Goal: Task Accomplishment & Management: Use online tool/utility

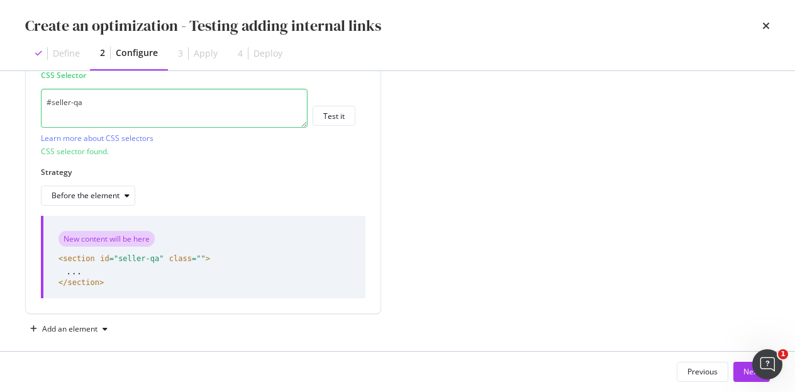
scroll to position [369, 0]
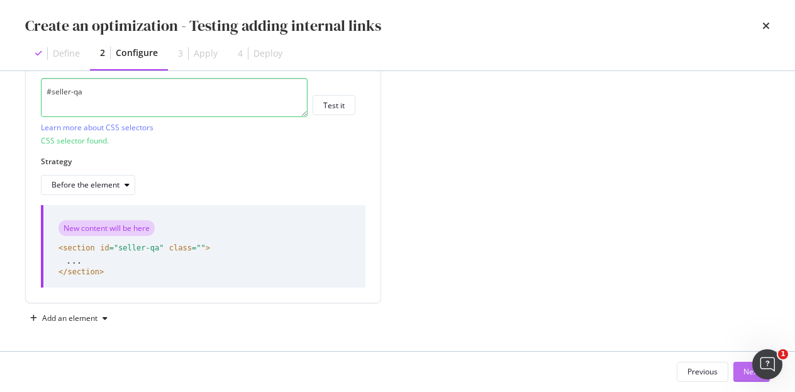
click at [741, 375] on button "Next" at bounding box center [751, 372] width 36 height 20
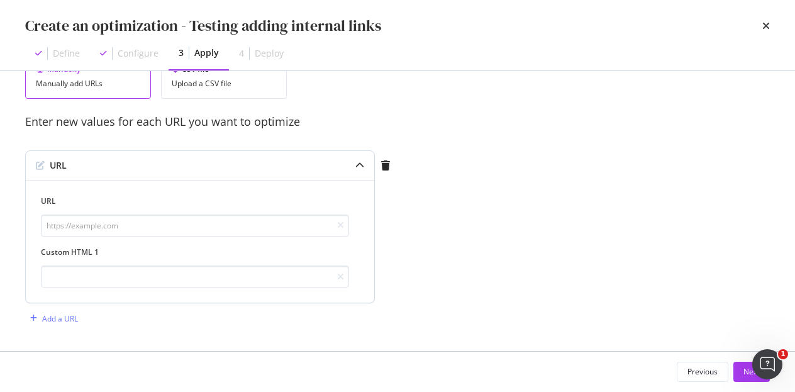
scroll to position [7, 0]
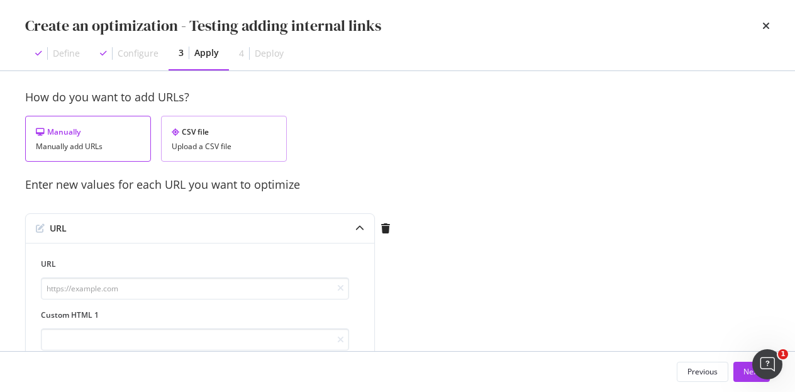
click at [229, 143] on div "Upload a CSV file" at bounding box center [224, 146] width 104 height 9
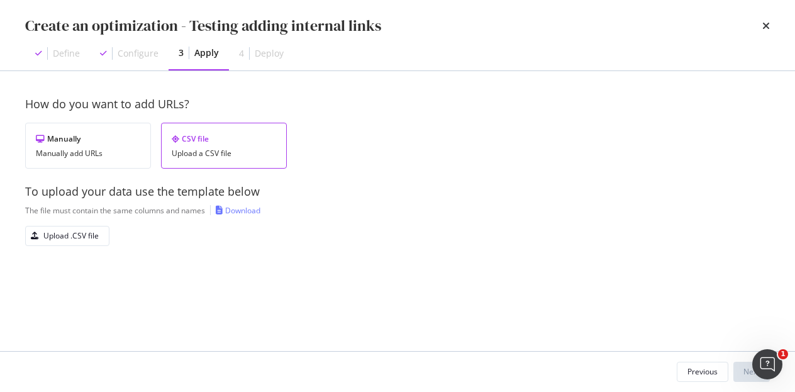
click at [584, 185] on div "To upload your data use the template below" at bounding box center [397, 192] width 744 height 16
click at [84, 140] on div "Manually" at bounding box center [88, 138] width 104 height 11
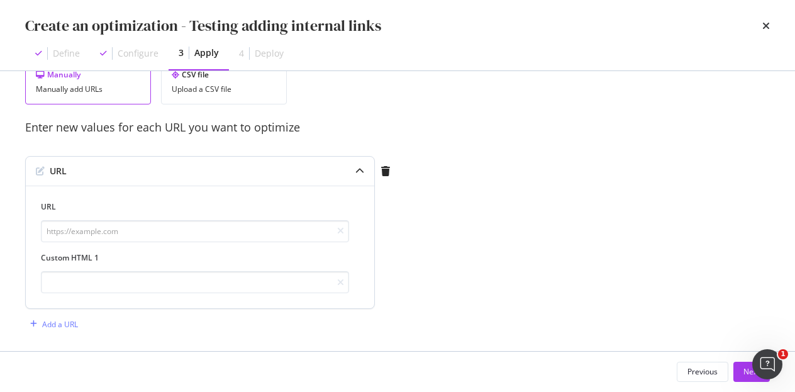
scroll to position [70, 0]
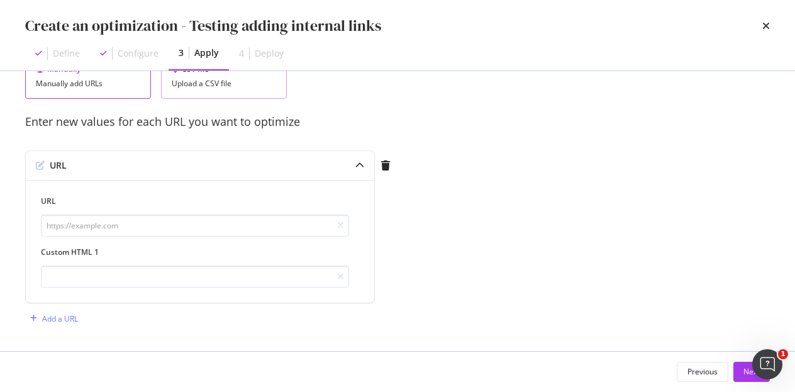
click at [235, 97] on div "CSV file Upload a CSV file" at bounding box center [224, 76] width 126 height 46
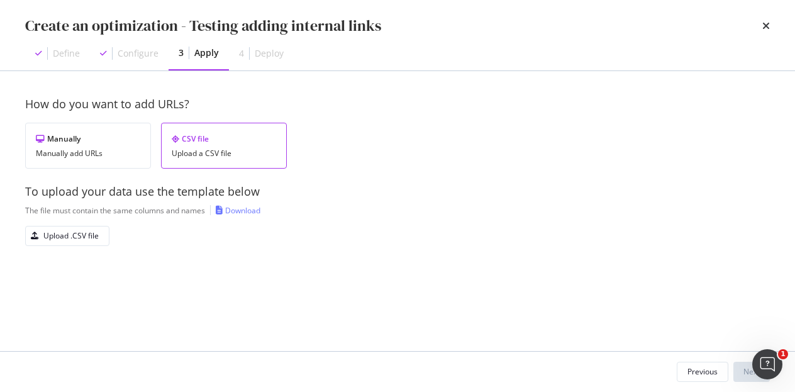
scroll to position [0, 0]
click at [86, 235] on div "Upload .CSV file" at bounding box center [70, 235] width 55 height 11
click at [244, 209] on div "Download" at bounding box center [242, 210] width 35 height 11
click at [82, 238] on div "Upload .CSV file" at bounding box center [70, 235] width 55 height 11
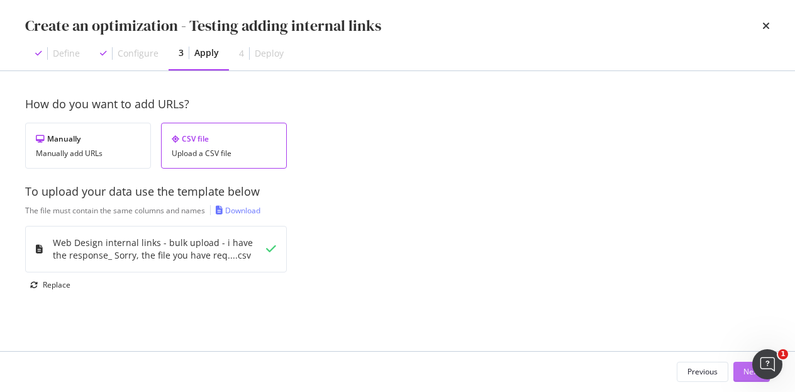
click at [737, 367] on button "Next" at bounding box center [751, 372] width 36 height 20
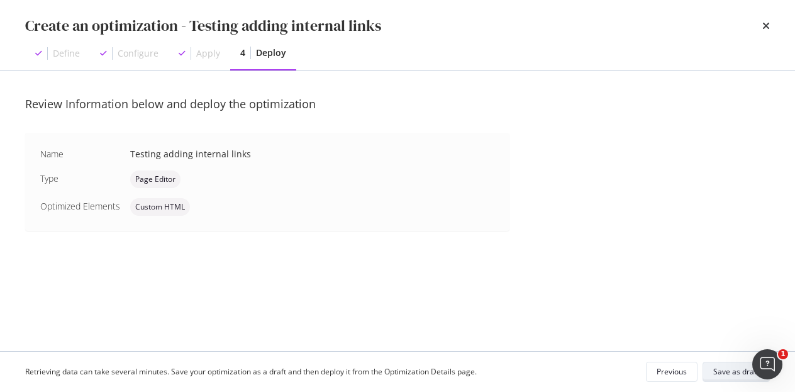
click at [719, 368] on div "Save as draft" at bounding box center [736, 371] width 46 height 11
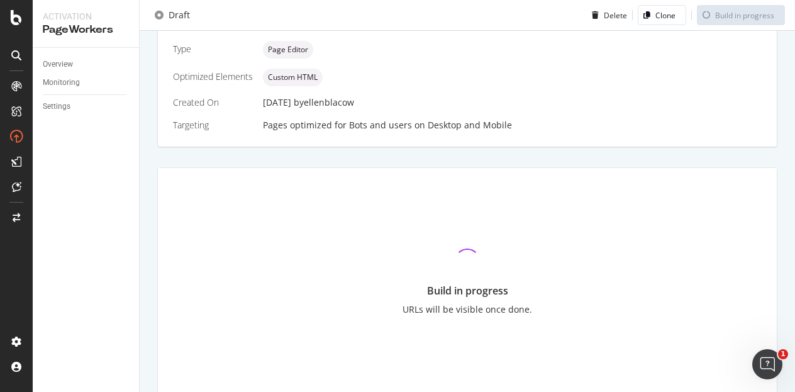
scroll to position [343, 0]
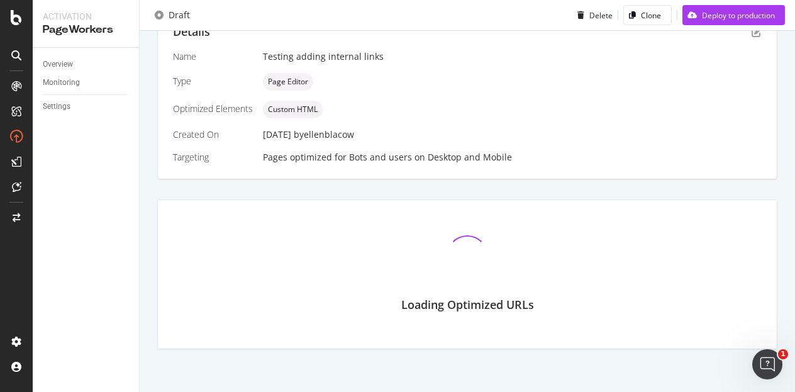
scroll to position [352, 0]
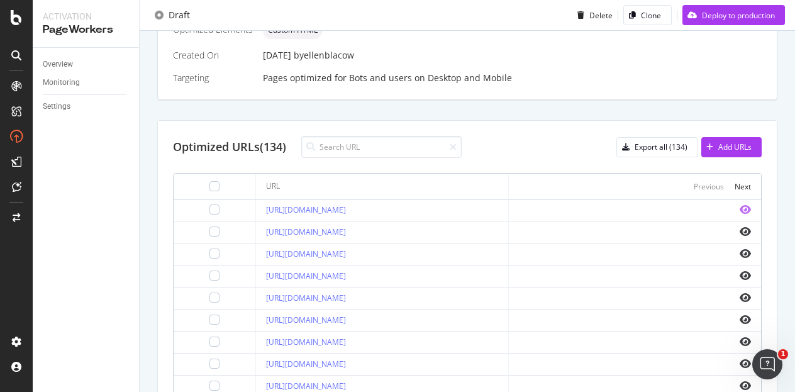
click at [739, 209] on icon "eye" at bounding box center [744, 209] width 11 height 10
click at [739, 251] on icon "eye" at bounding box center [744, 253] width 11 height 10
click at [739, 318] on icon "eye" at bounding box center [744, 319] width 11 height 10
click at [739, 382] on icon "eye" at bounding box center [744, 385] width 11 height 10
click at [739, 271] on icon "eye" at bounding box center [744, 275] width 11 height 10
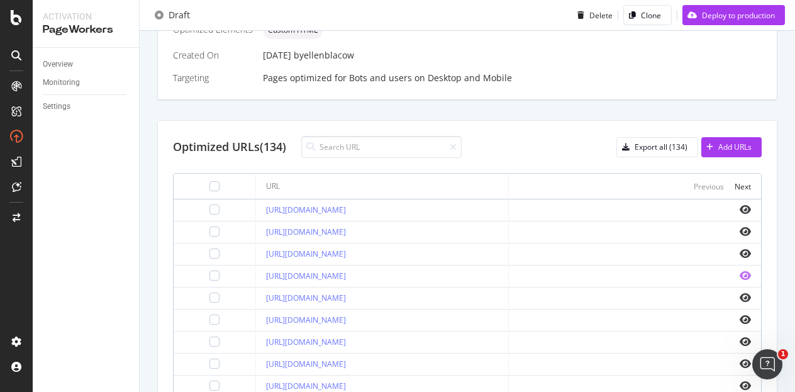
click at [739, 272] on icon "eye" at bounding box center [744, 275] width 11 height 10
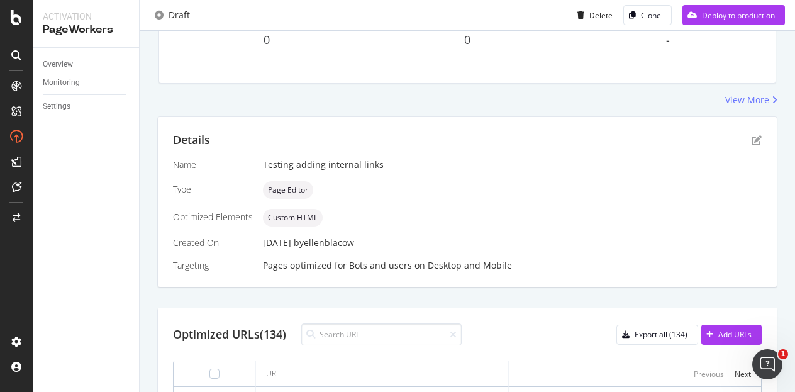
scroll to position [101, 0]
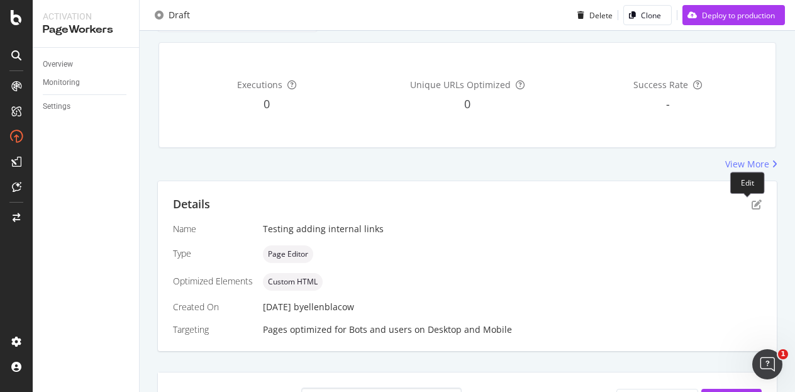
click at [738, 204] on div "Details" at bounding box center [467, 204] width 589 height 16
click at [751, 202] on icon "pen-to-square" at bounding box center [756, 204] width 10 height 10
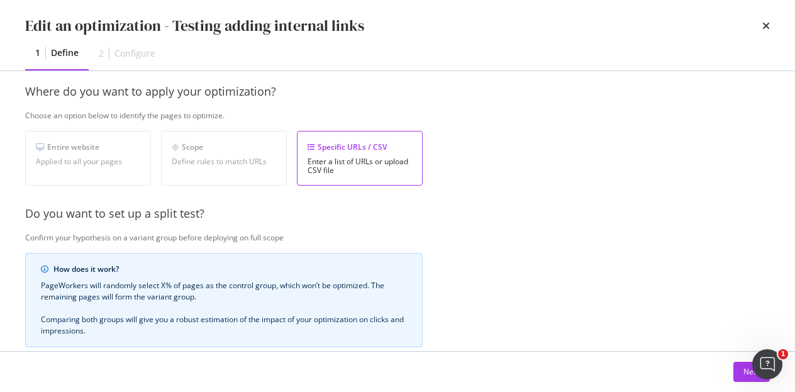
scroll to position [372, 0]
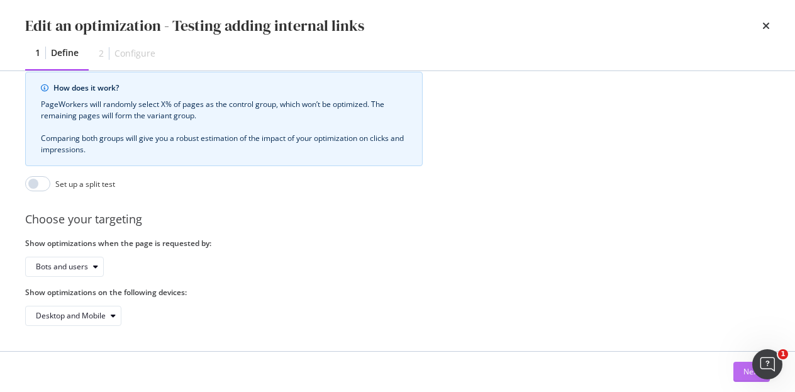
click at [744, 367] on div "Next" at bounding box center [751, 371] width 16 height 11
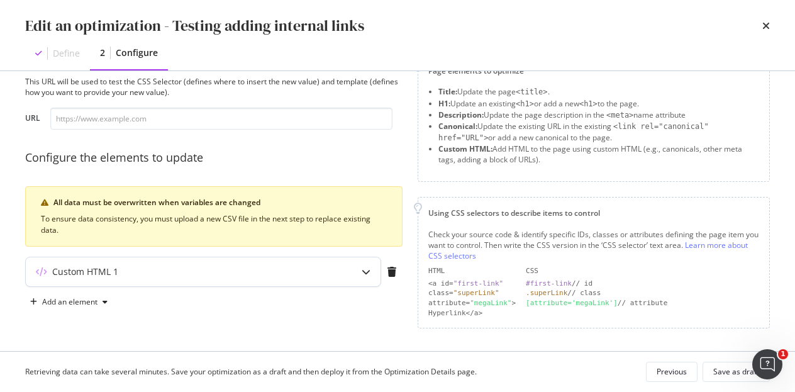
click at [166, 269] on div "Custom HTML 1" at bounding box center [178, 271] width 305 height 13
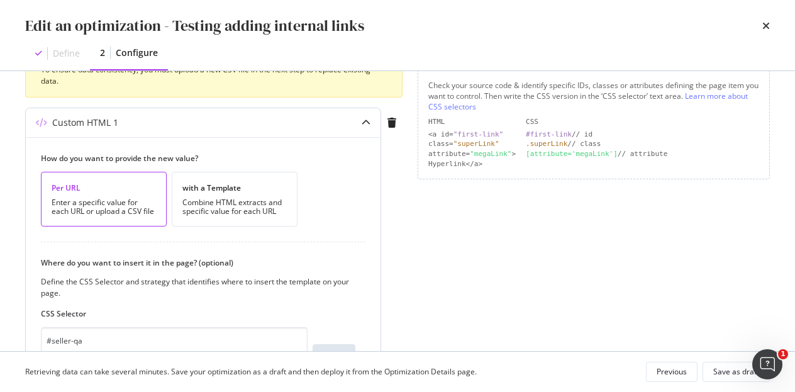
scroll to position [230, 0]
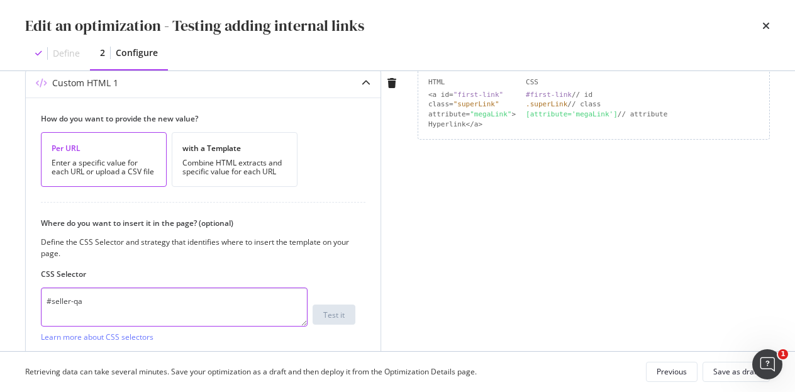
drag, startPoint x: 123, startPoint y: 309, endPoint x: 38, endPoint y: 305, distance: 85.6
click at [39, 305] on div "How do you want to provide the new value? Per URL Enter a specific value for ea…" at bounding box center [203, 251] width 355 height 309
paste textarea "body > div.directory-page > div > section:nth-child(9) > div"
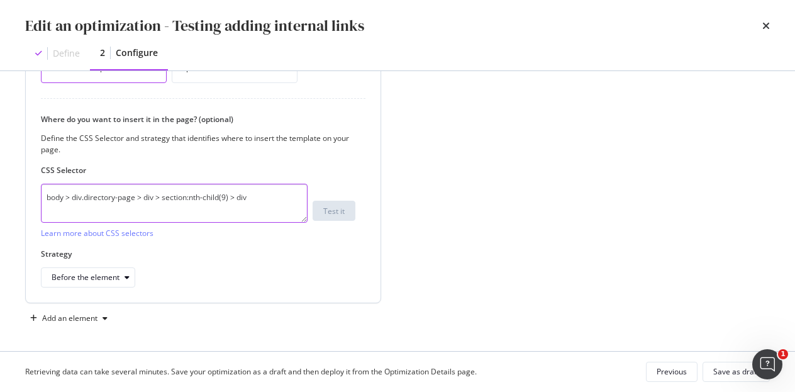
type textarea "body > div.directory-page > div > section:nth-child(9) > div"
click at [314, 272] on div "Before the element" at bounding box center [198, 277] width 314 height 20
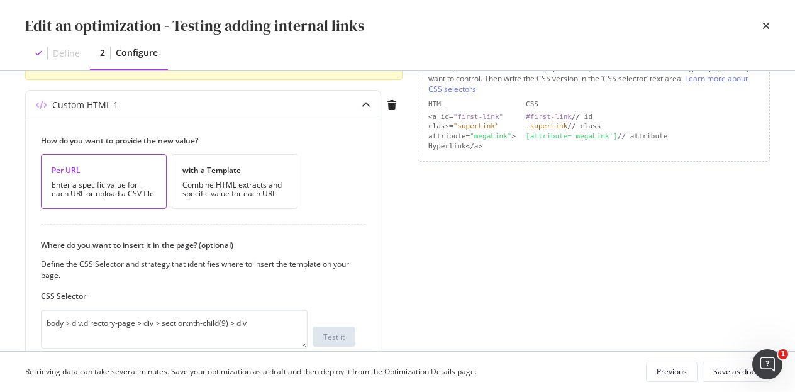
scroll to position [0, 0]
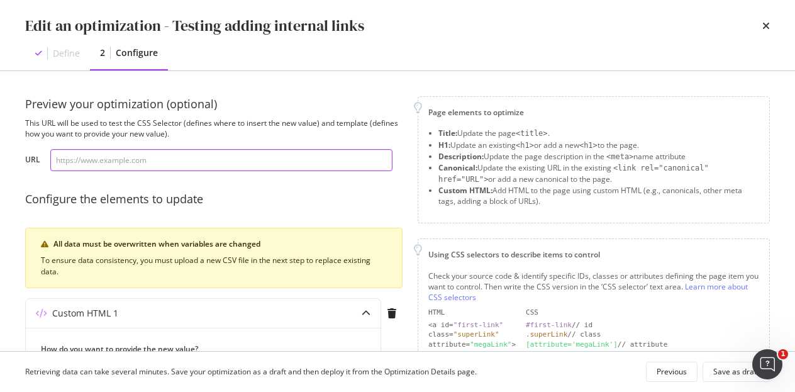
click at [172, 166] on input "modal" at bounding box center [221, 160] width 342 height 22
paste input "[URL][DOMAIN_NAME]"
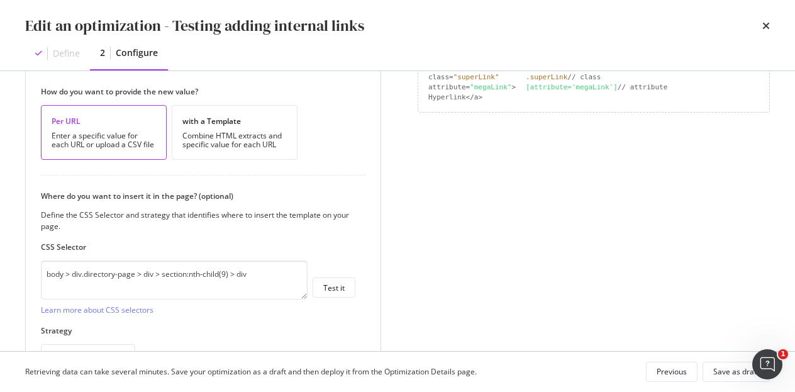
scroll to position [334, 0]
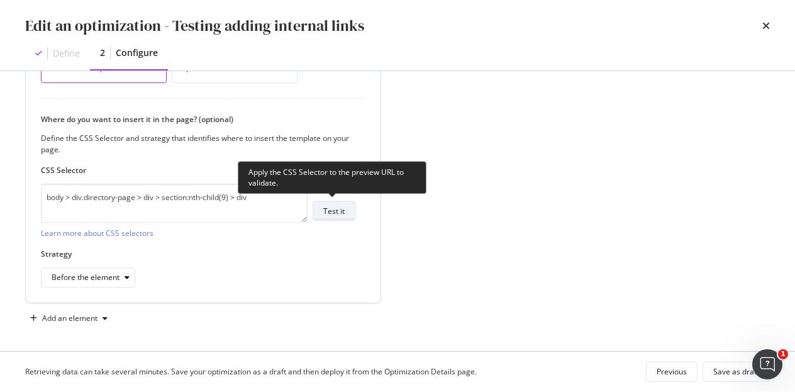
type input "[URL][DOMAIN_NAME]"
click at [334, 206] on div "Test it" at bounding box center [333, 211] width 21 height 11
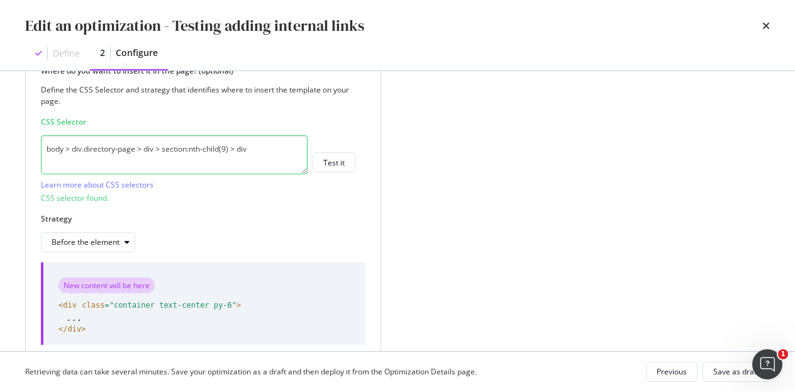
scroll to position [439, 0]
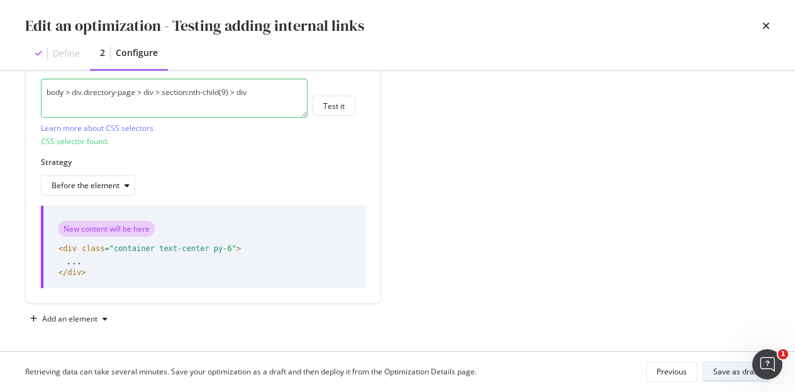
click at [726, 369] on div "Save as draft" at bounding box center [736, 371] width 46 height 11
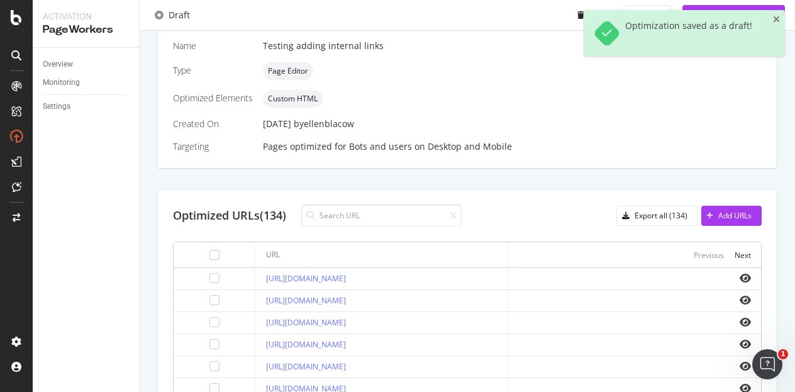
scroll to position [352, 0]
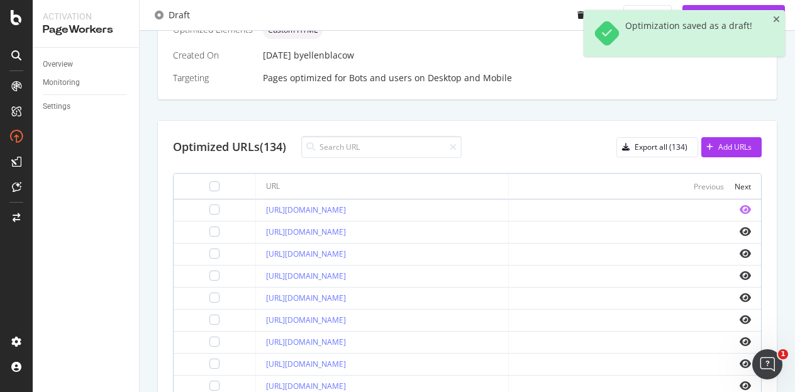
click at [739, 206] on icon "eye" at bounding box center [744, 209] width 11 height 10
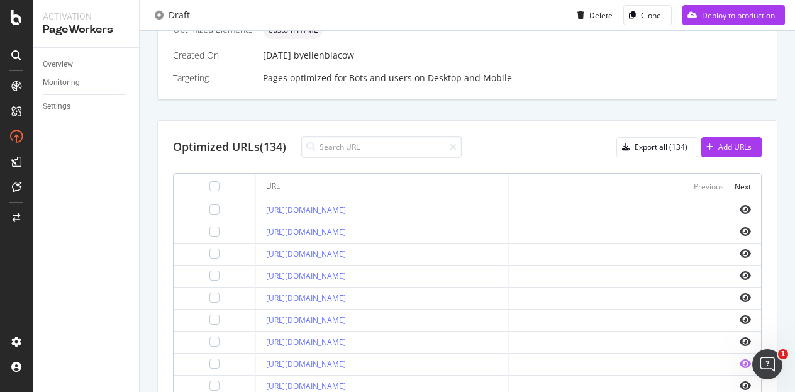
click at [739, 358] on icon "eye" at bounding box center [744, 363] width 11 height 10
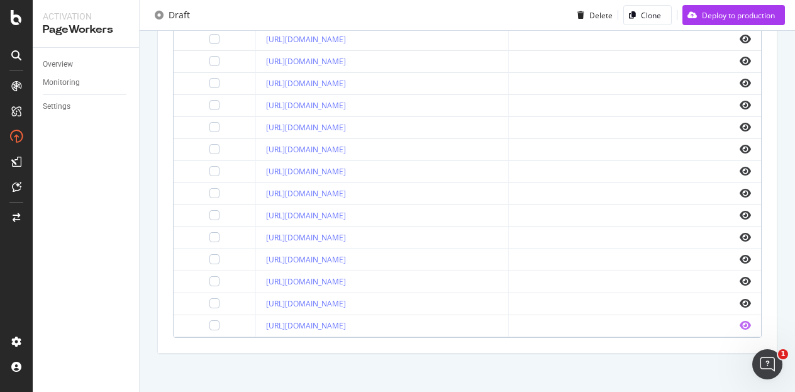
click at [739, 321] on icon "eye" at bounding box center [744, 325] width 11 height 10
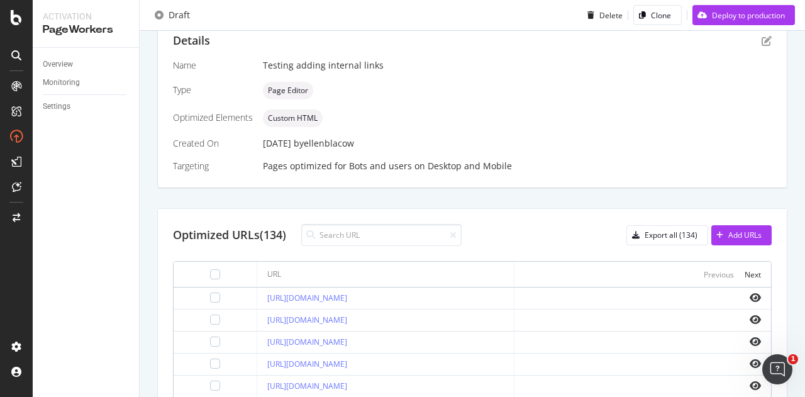
scroll to position [162, 0]
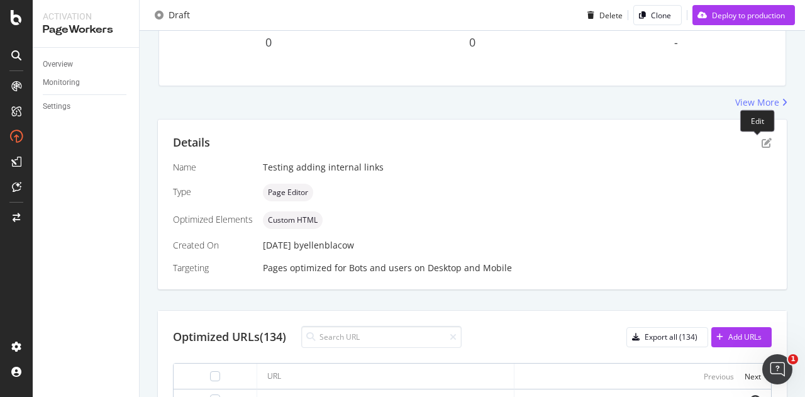
click at [753, 135] on div "Details" at bounding box center [472, 143] width 599 height 16
click at [758, 148] on div "Details" at bounding box center [472, 143] width 599 height 16
click at [761, 146] on icon "pen-to-square" at bounding box center [766, 143] width 10 height 10
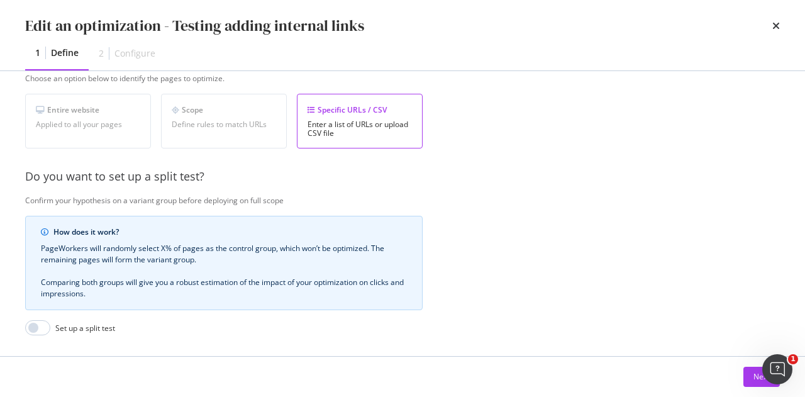
scroll to position [367, 0]
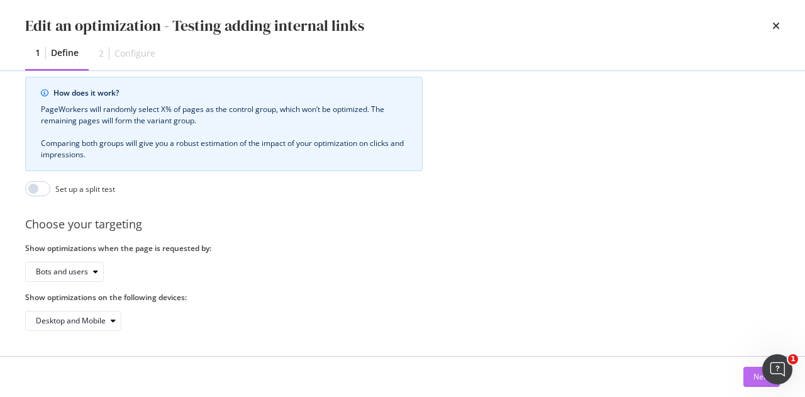
click at [743, 373] on button "Next" at bounding box center [761, 377] width 36 height 20
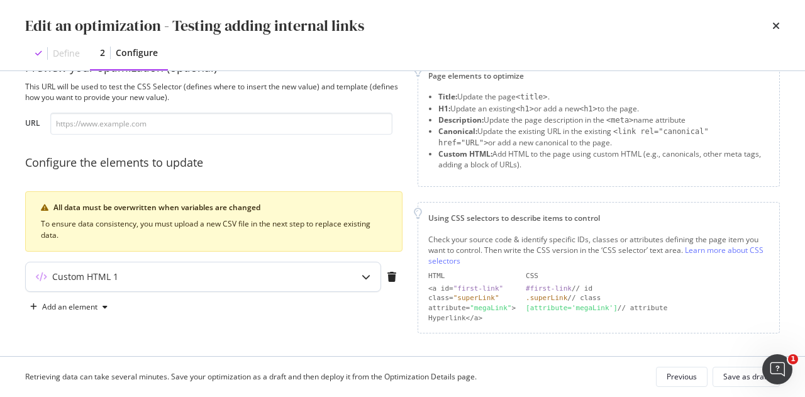
click at [230, 263] on div "Custom HTML 1" at bounding box center [203, 276] width 355 height 29
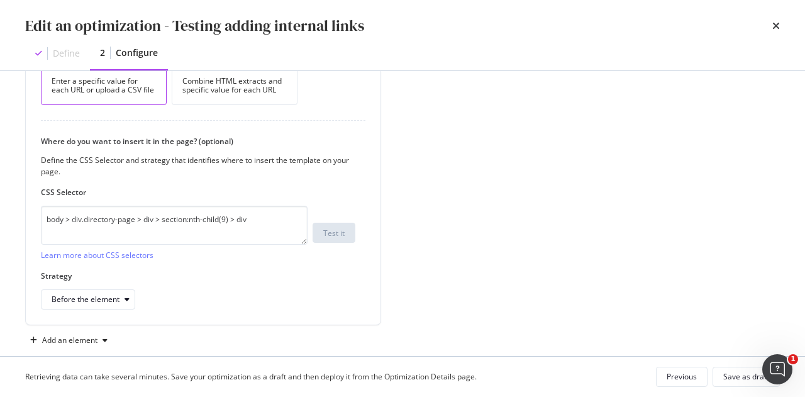
scroll to position [329, 0]
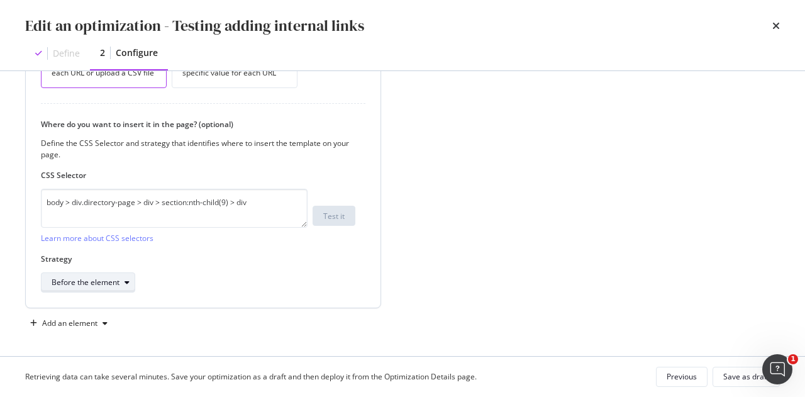
click at [74, 285] on div "Before the element" at bounding box center [86, 283] width 68 height 8
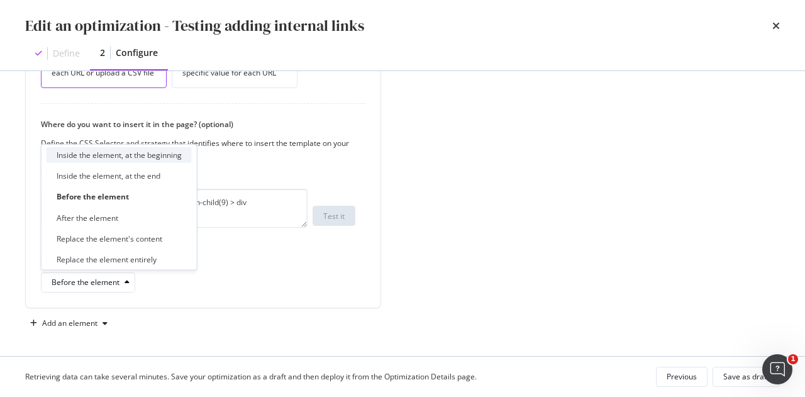
click at [160, 158] on div "Inside the element, at the beginning" at bounding box center [119, 155] width 125 height 11
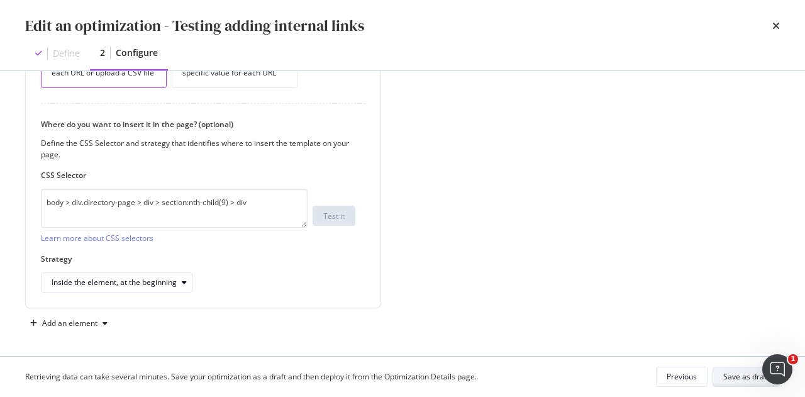
click at [724, 379] on div "Save as draft" at bounding box center [746, 376] width 46 height 11
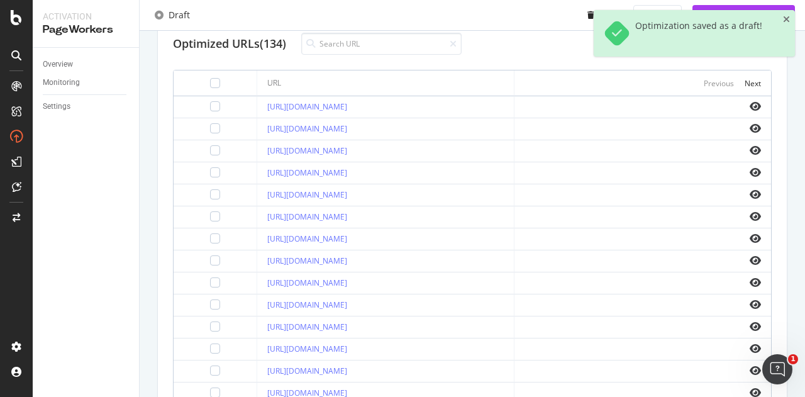
scroll to position [351, 0]
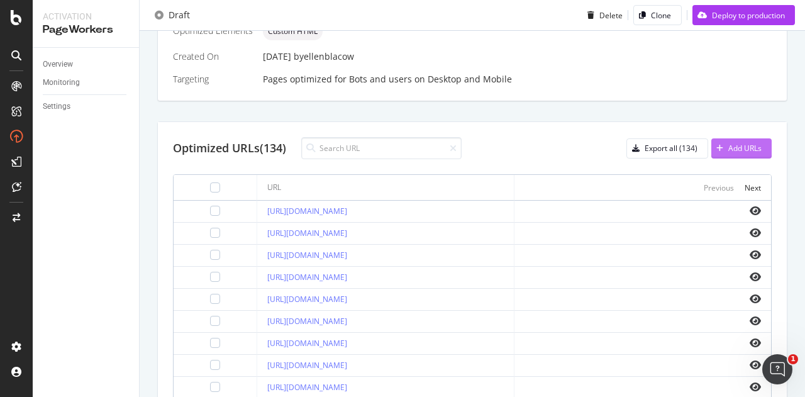
click at [733, 143] on div "Add URLs" at bounding box center [744, 148] width 33 height 11
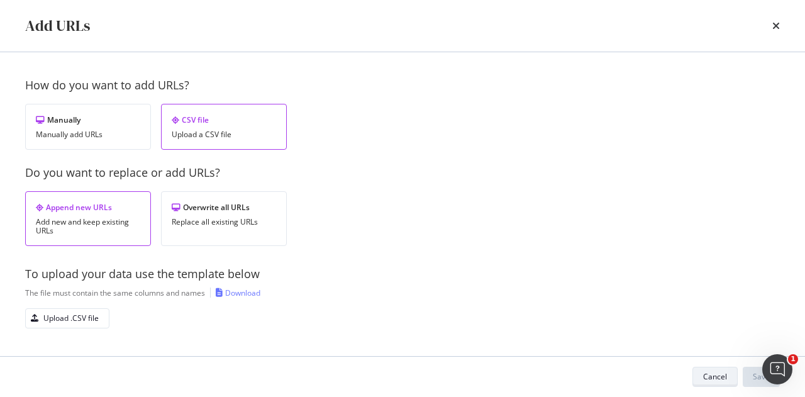
click at [699, 367] on button "Cancel" at bounding box center [714, 377] width 45 height 20
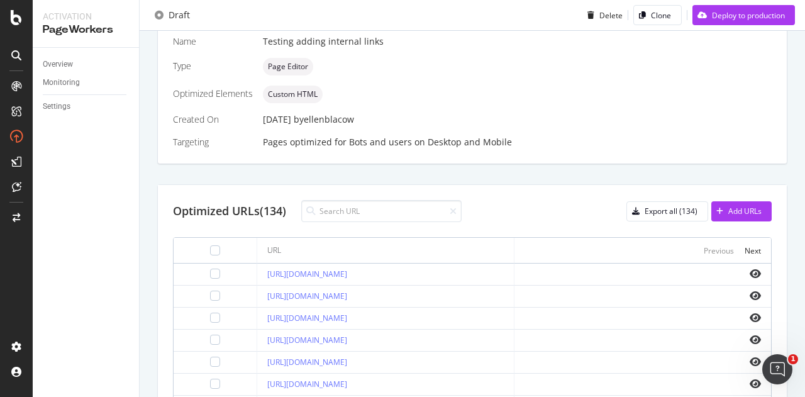
scroll to position [225, 0]
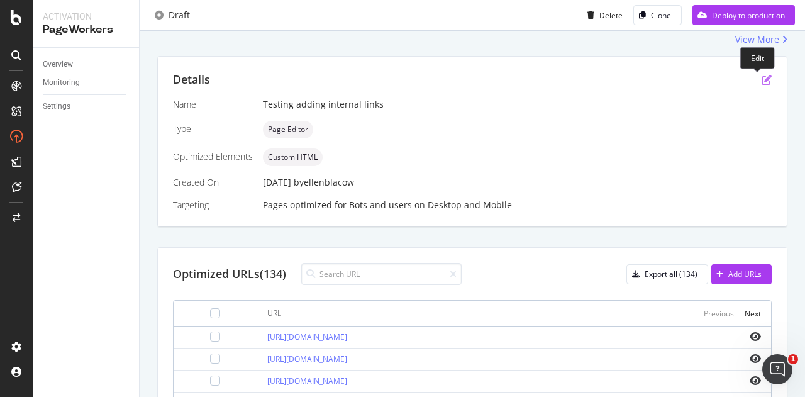
click at [761, 79] on icon "pen-to-square" at bounding box center [766, 80] width 10 height 10
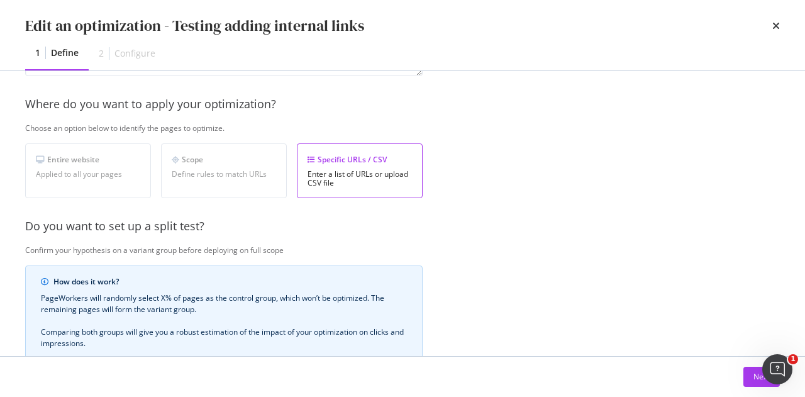
scroll to position [367, 0]
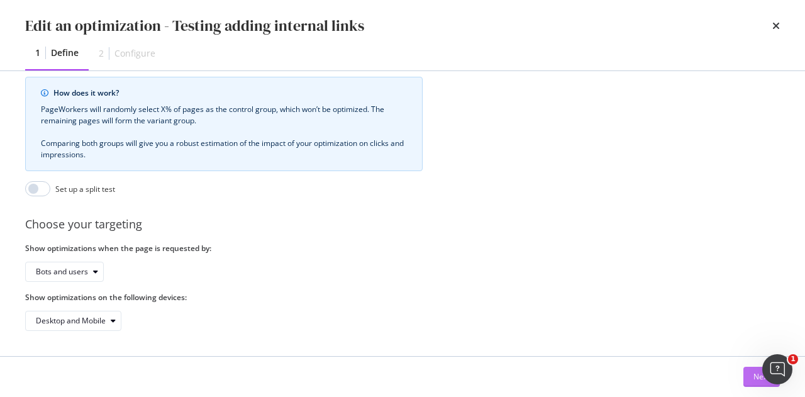
click at [744, 374] on button "Next" at bounding box center [761, 377] width 36 height 20
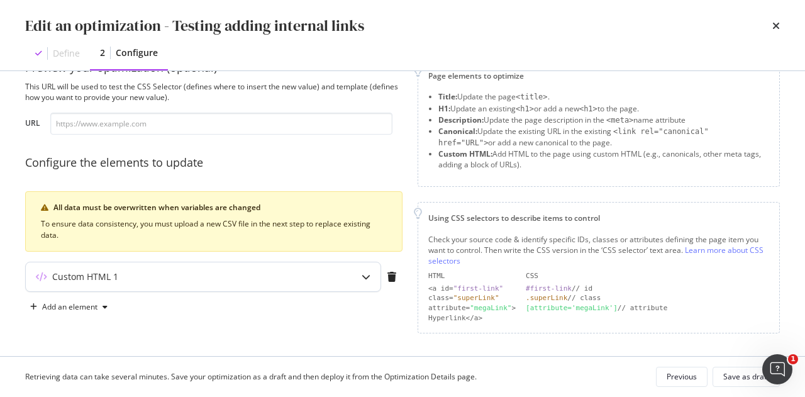
click at [285, 279] on div "Custom HTML 1" at bounding box center [178, 276] width 305 height 13
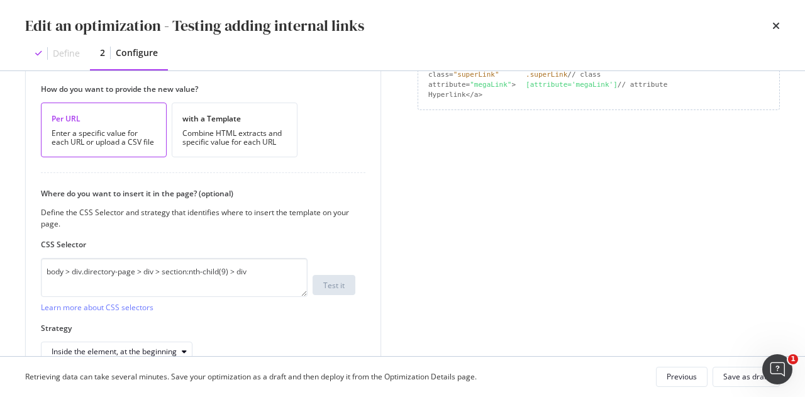
scroll to position [288, 0]
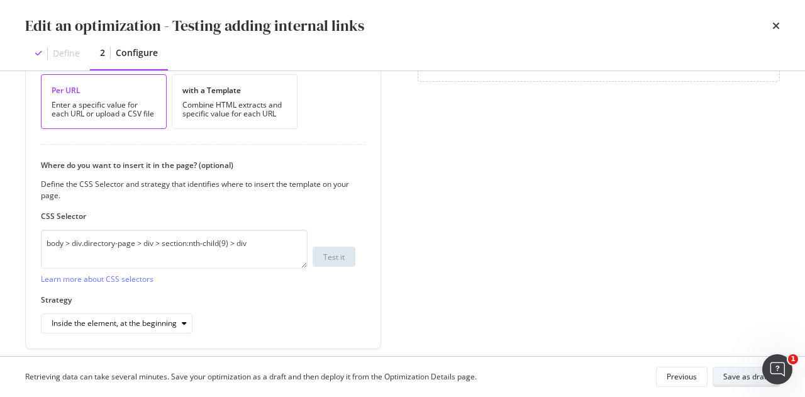
click at [724, 376] on div "Save as draft" at bounding box center [746, 376] width 46 height 11
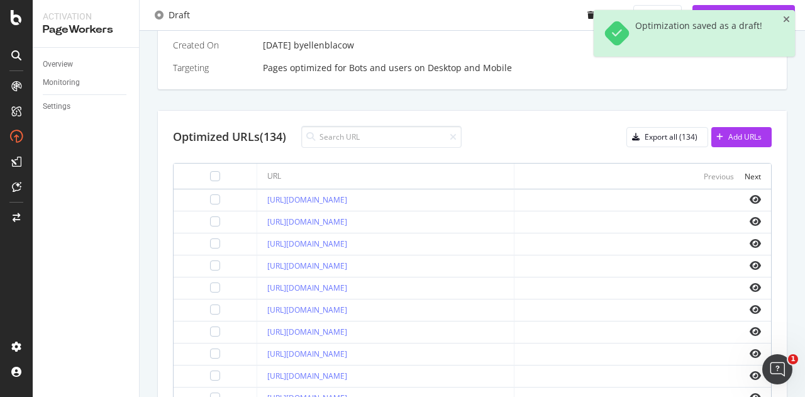
scroll to position [539, 0]
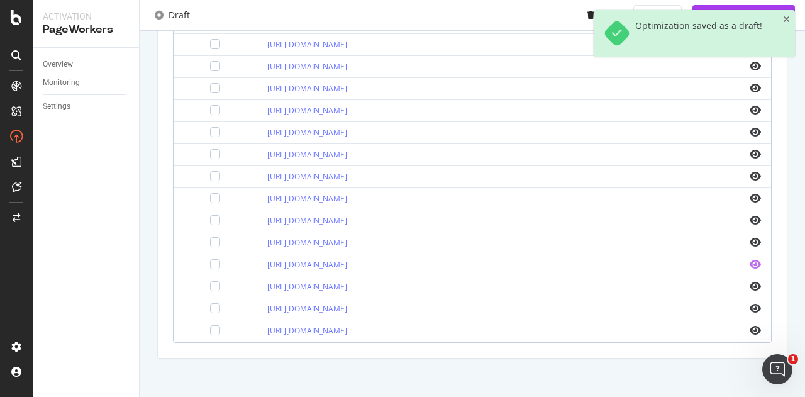
click at [749, 259] on icon "eye" at bounding box center [754, 264] width 11 height 10
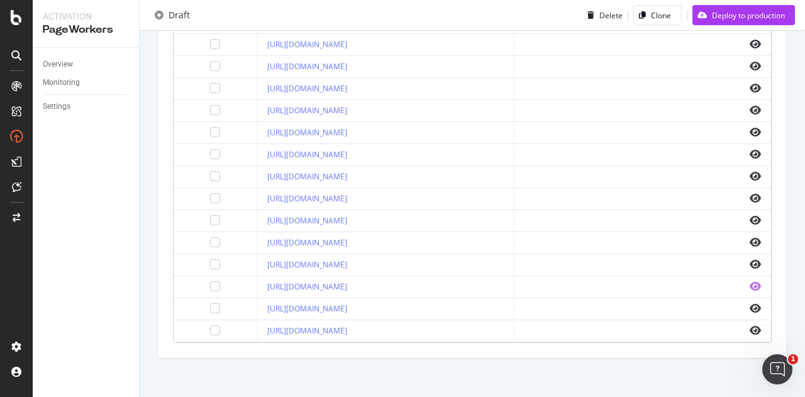
click at [749, 283] on icon "eye" at bounding box center [754, 286] width 11 height 10
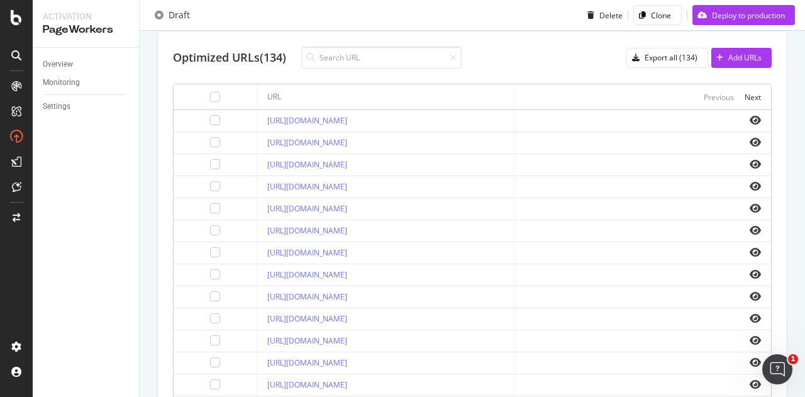
scroll to position [288, 0]
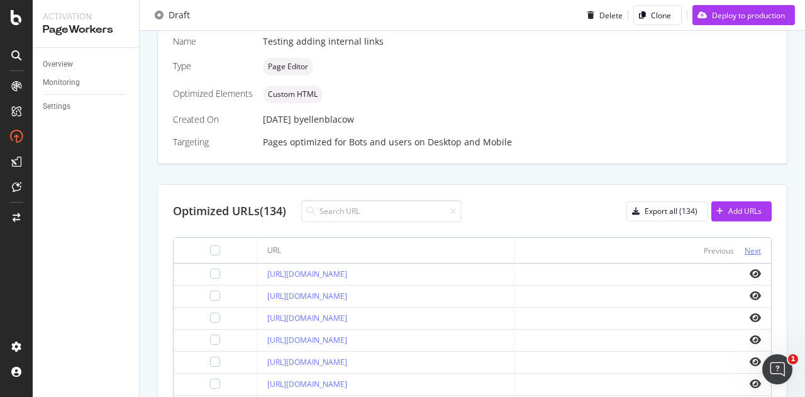
click at [744, 245] on div "Next" at bounding box center [752, 250] width 16 height 11
click at [749, 291] on icon "eye" at bounding box center [754, 295] width 11 height 10
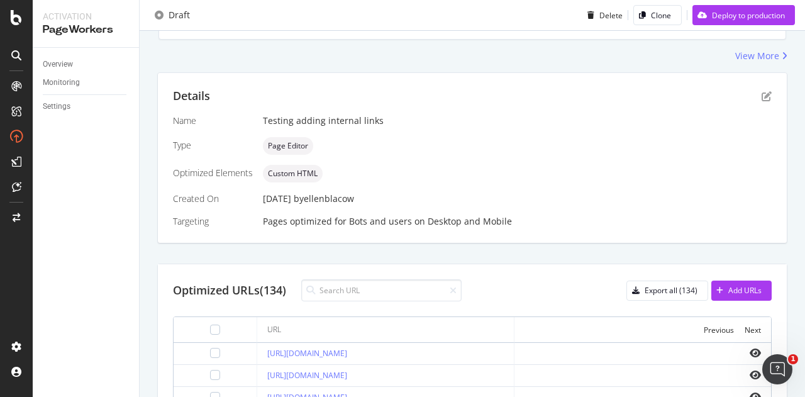
scroll to position [99, 0]
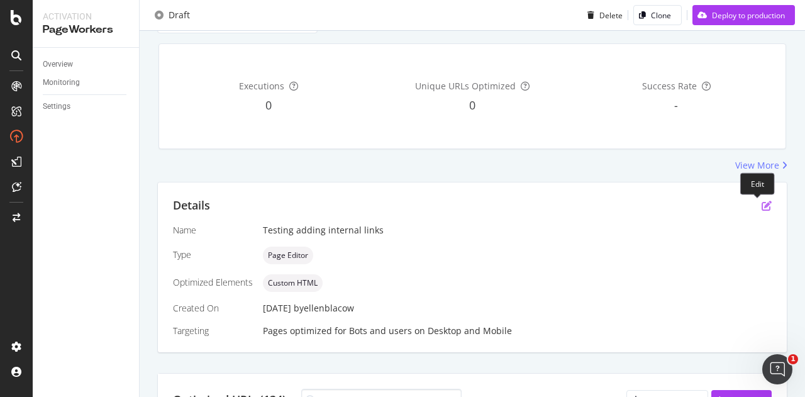
click at [761, 204] on icon "pen-to-square" at bounding box center [766, 206] width 10 height 10
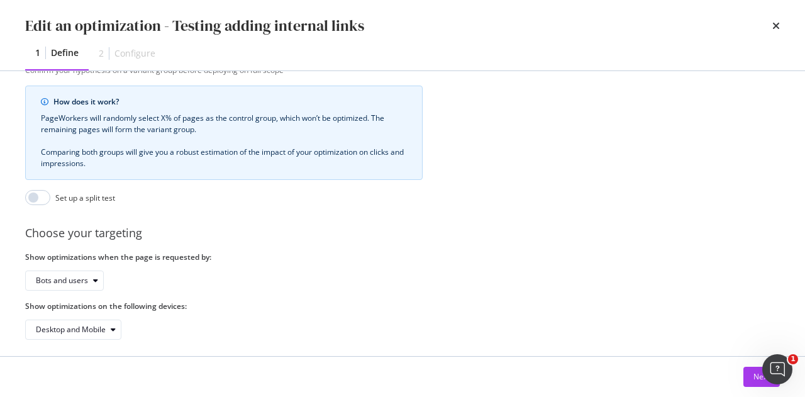
scroll to position [367, 0]
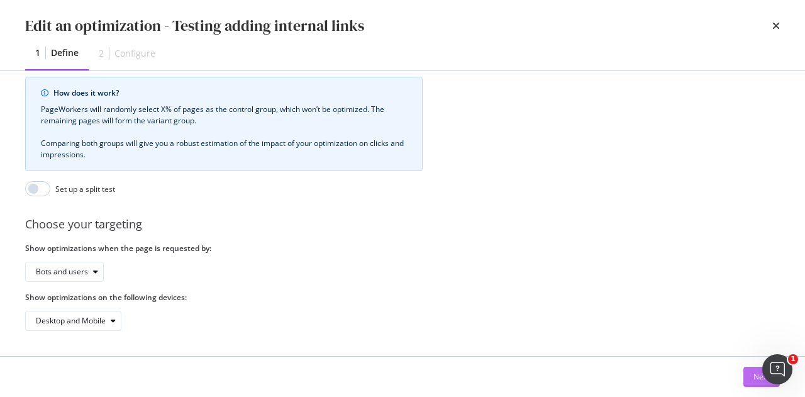
click at [751, 377] on button "Next" at bounding box center [761, 377] width 36 height 20
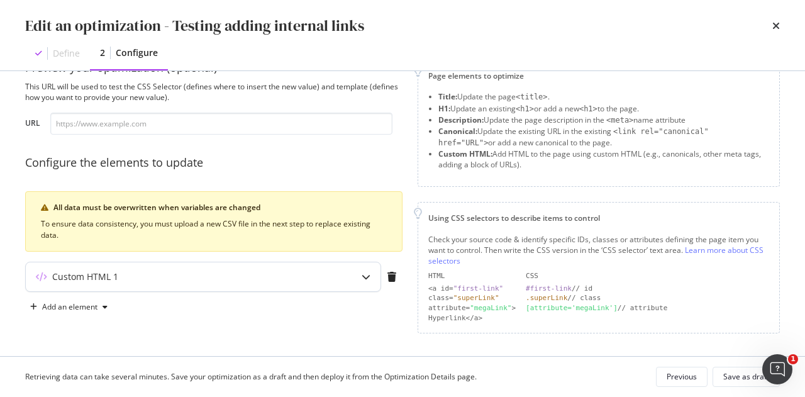
click at [266, 272] on div "Custom HTML 1" at bounding box center [178, 276] width 305 height 13
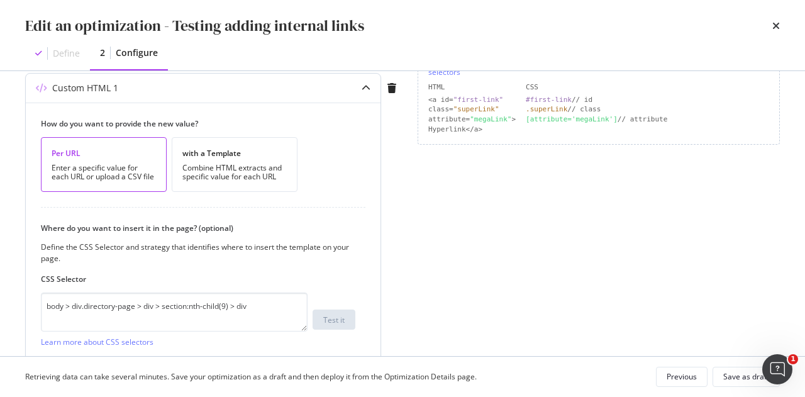
scroll to position [329, 0]
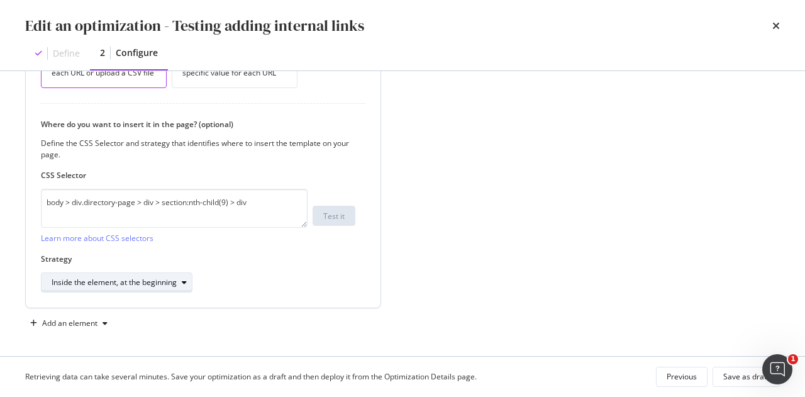
click at [165, 279] on div "Inside the element, at the beginning" at bounding box center [114, 283] width 125 height 8
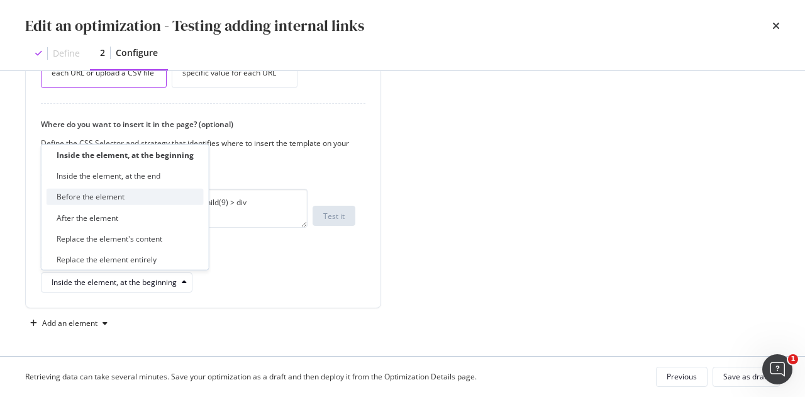
click at [139, 195] on div "Before the element" at bounding box center [125, 197] width 157 height 16
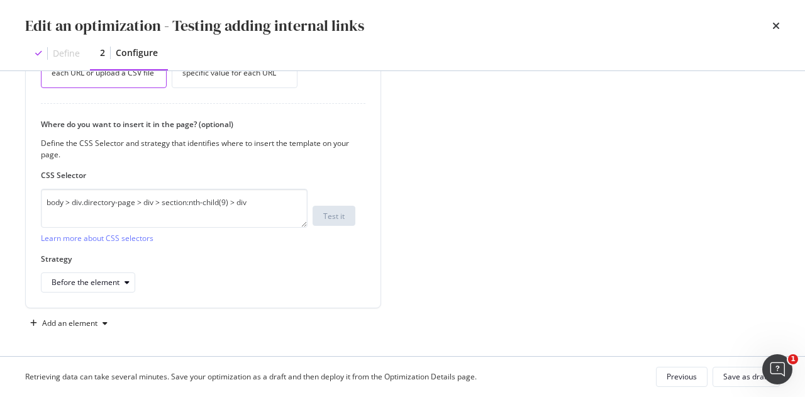
click at [426, 289] on div "Page elements to optimize Title: Update the page <title> . H1: Update an existi…" at bounding box center [598, 50] width 362 height 566
click at [751, 380] on div "Save as draft" at bounding box center [746, 376] width 46 height 11
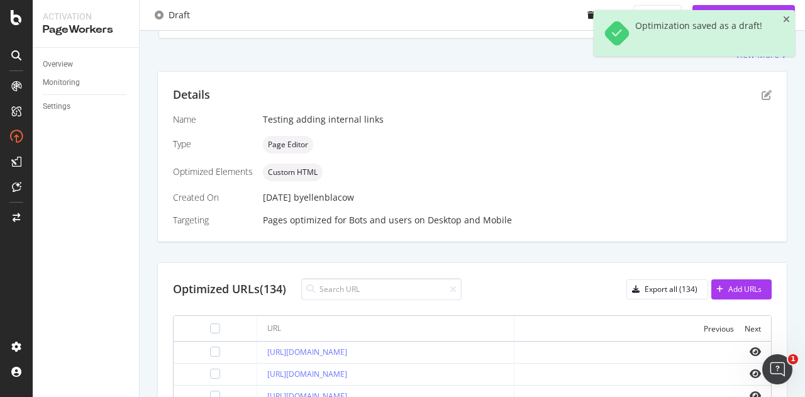
scroll to position [288, 0]
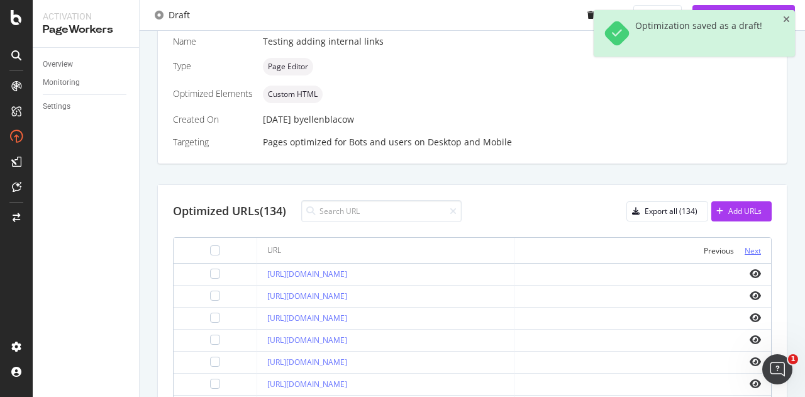
click at [744, 250] on div "Next" at bounding box center [752, 250] width 16 height 11
click at [749, 249] on div "Next" at bounding box center [752, 250] width 16 height 11
click at [749, 312] on icon "eye" at bounding box center [754, 317] width 11 height 10
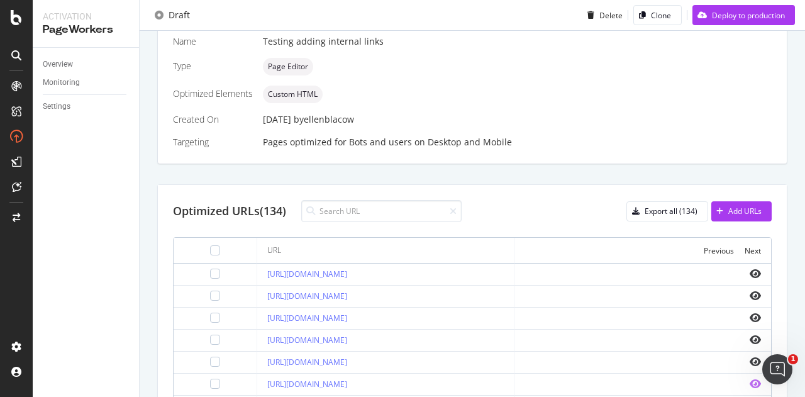
click at [749, 379] on icon "eye" at bounding box center [754, 384] width 11 height 10
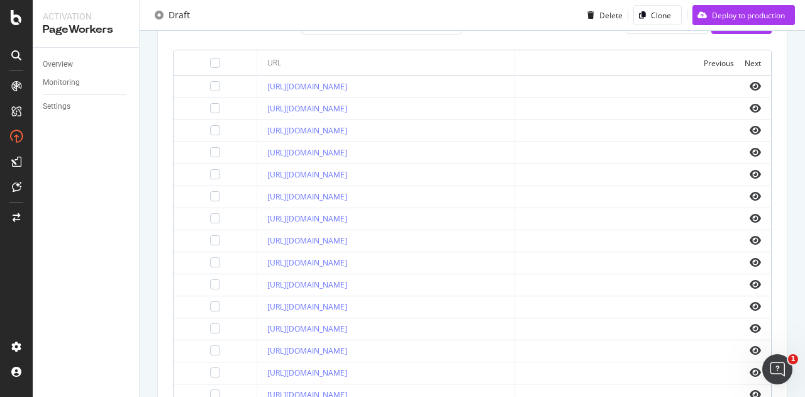
scroll to position [477, 0]
click at [749, 344] on icon "eye" at bounding box center [754, 349] width 11 height 10
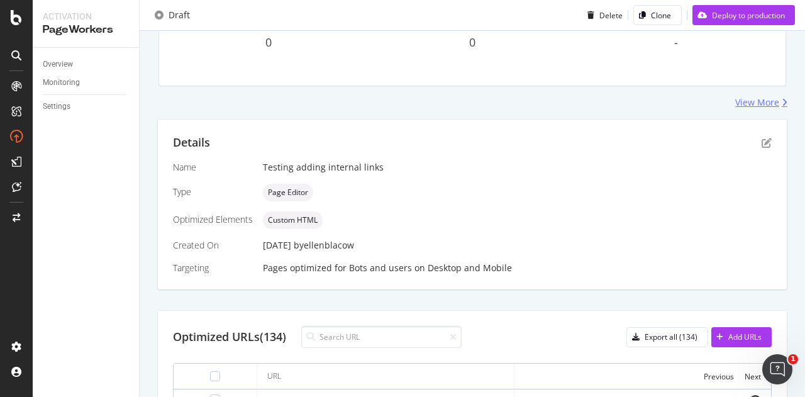
scroll to position [99, 0]
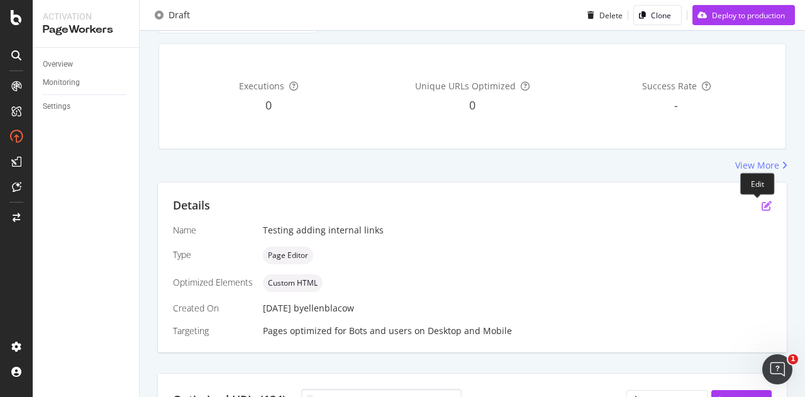
click at [761, 204] on icon "pen-to-square" at bounding box center [766, 206] width 10 height 10
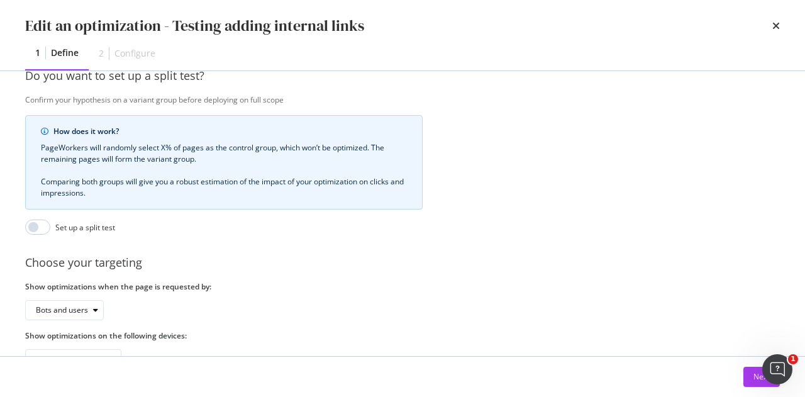
scroll to position [367, 0]
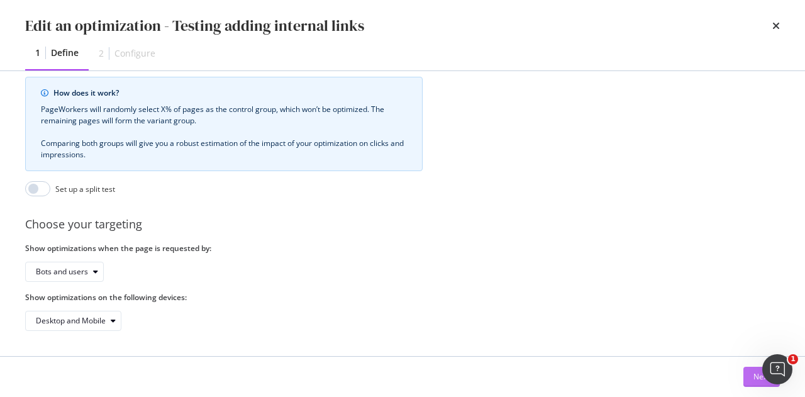
click at [753, 383] on div "Next" at bounding box center [761, 376] width 16 height 19
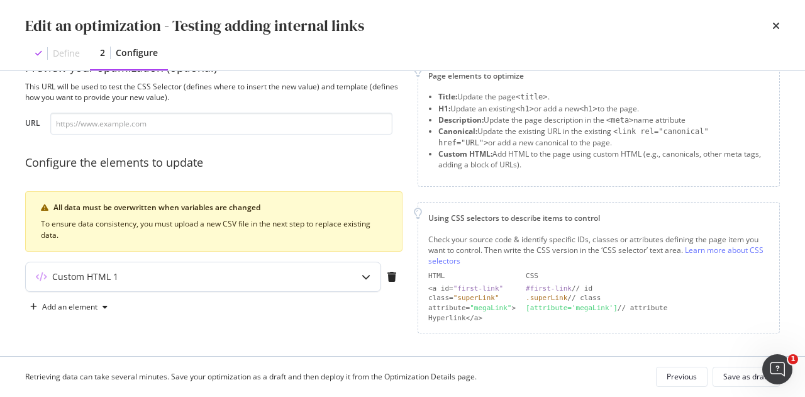
click at [275, 262] on div "Custom HTML 1" at bounding box center [203, 277] width 356 height 30
click at [265, 267] on div "Custom HTML 1" at bounding box center [203, 276] width 355 height 29
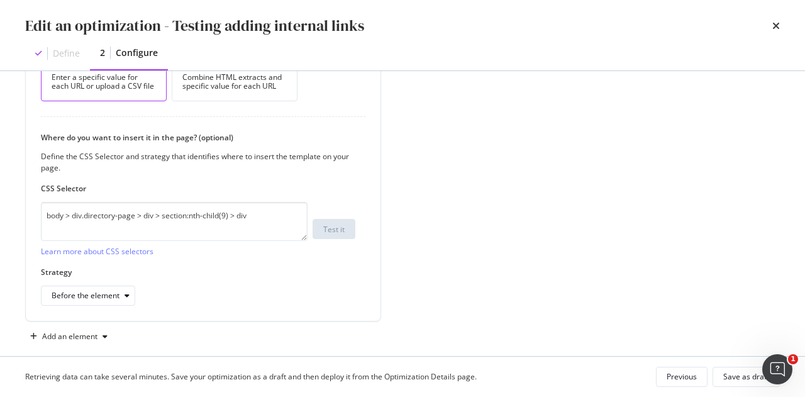
scroll to position [329, 0]
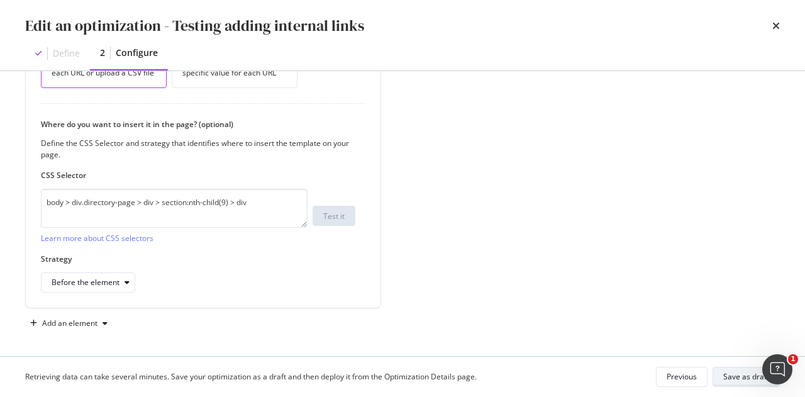
click at [736, 376] on div "Save as draft" at bounding box center [746, 376] width 46 height 11
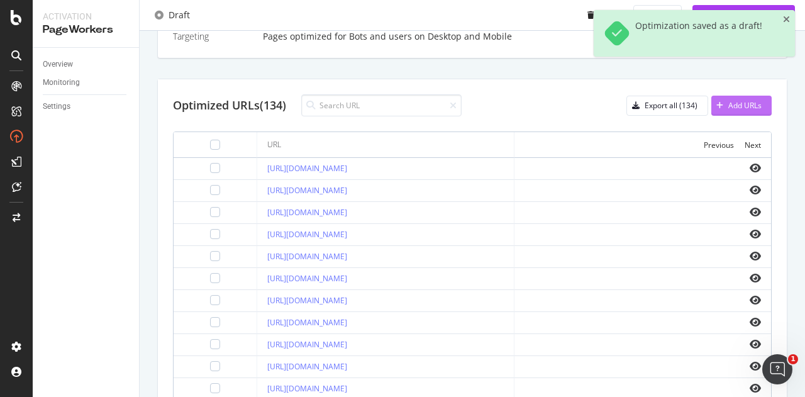
scroll to position [288, 0]
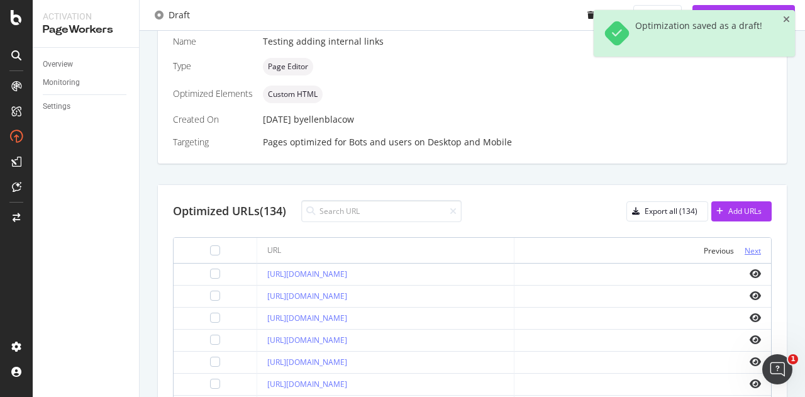
click at [744, 246] on div "Next" at bounding box center [752, 250] width 16 height 11
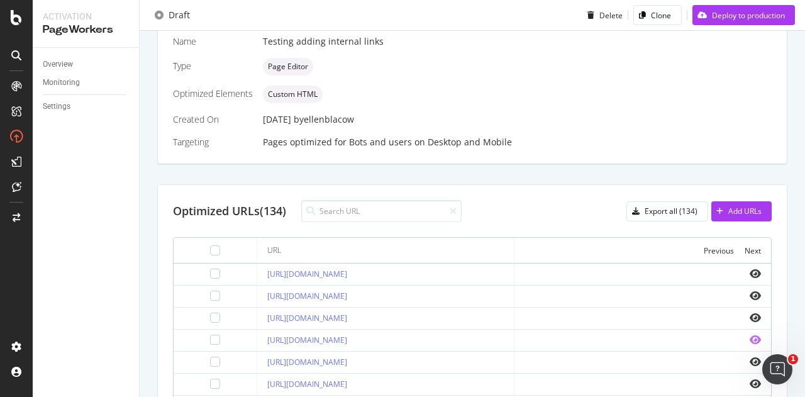
click at [749, 338] on icon "eye" at bounding box center [754, 339] width 11 height 10
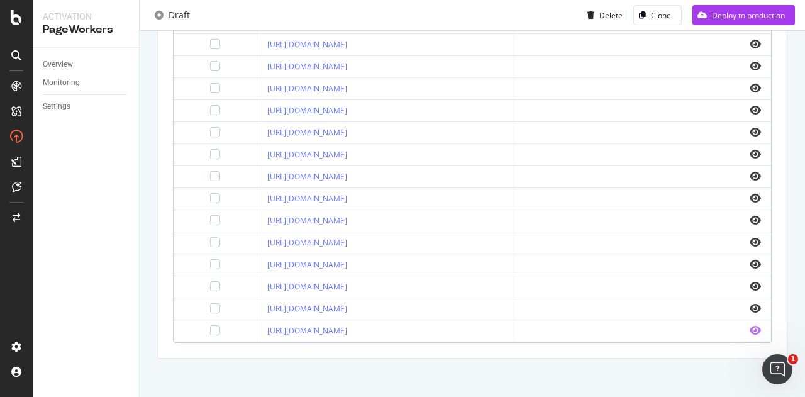
click at [749, 328] on icon "eye" at bounding box center [754, 330] width 11 height 10
click at [749, 259] on icon "eye" at bounding box center [754, 264] width 11 height 10
click at [749, 215] on icon "eye" at bounding box center [754, 220] width 11 height 10
click at [749, 325] on icon "eye" at bounding box center [754, 330] width 11 height 10
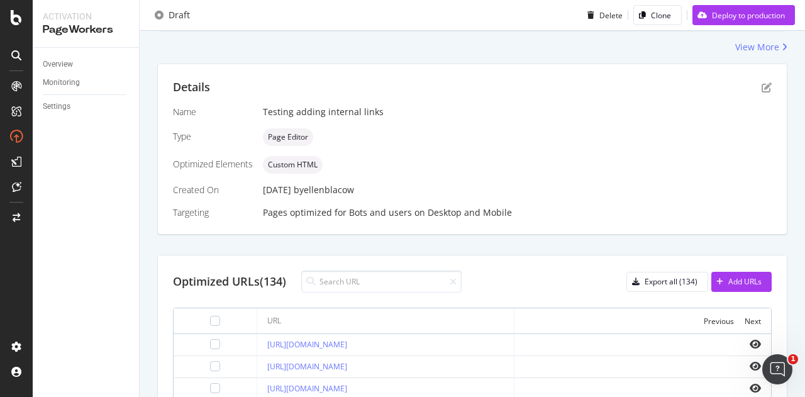
scroll to position [288, 0]
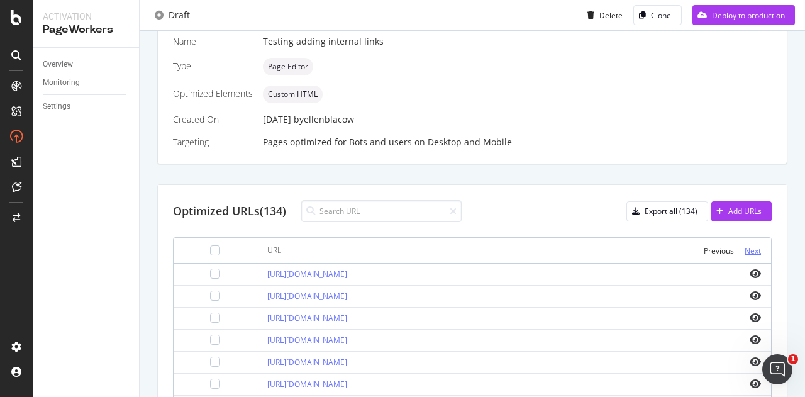
click at [744, 247] on div "Next" at bounding box center [752, 250] width 16 height 11
click at [744, 248] on div "Next" at bounding box center [752, 250] width 16 height 11
click at [749, 335] on icon "eye" at bounding box center [754, 339] width 11 height 10
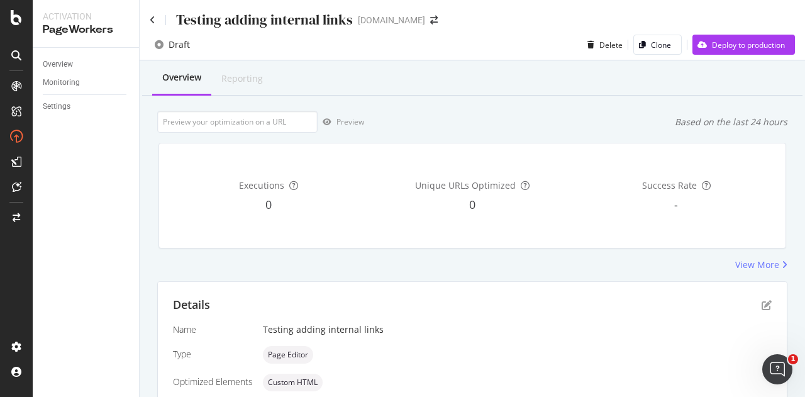
click at [159, 22] on div "Testing adding internal links" at bounding box center [251, 19] width 203 height 19
click at [152, 17] on icon at bounding box center [153, 20] width 6 height 9
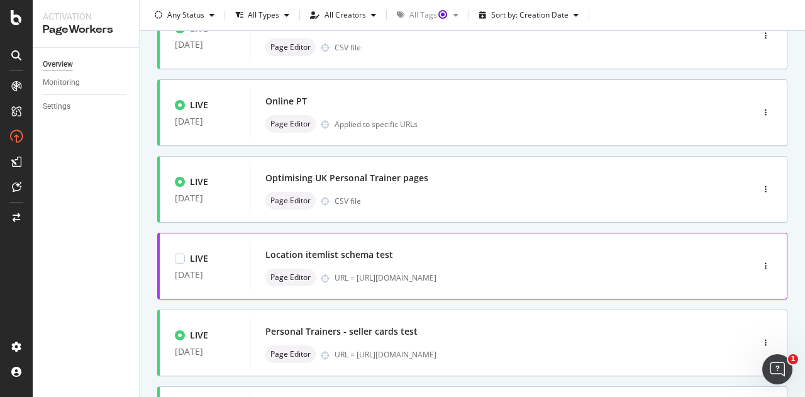
scroll to position [314, 0]
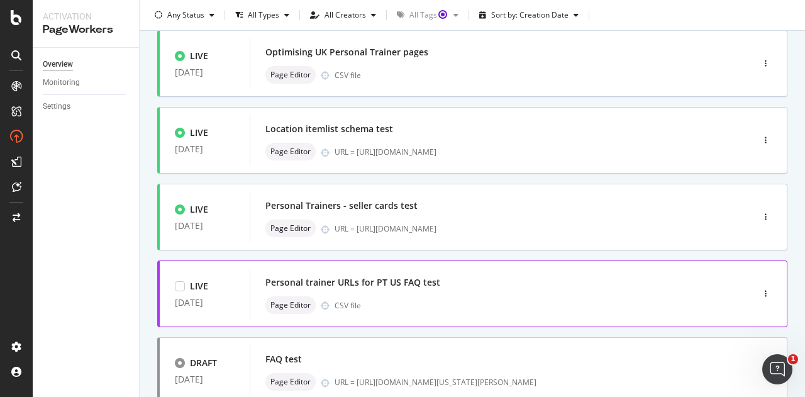
click at [581, 284] on div "Personal trainer URLs for PT US FAQ test" at bounding box center [482, 283] width 434 height 18
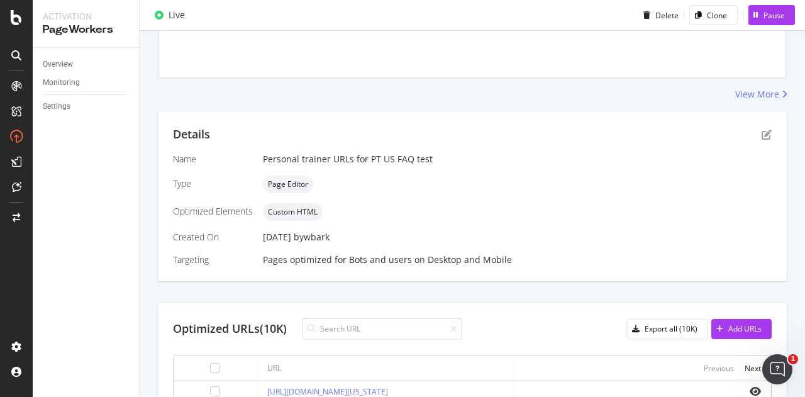
scroll to position [126, 0]
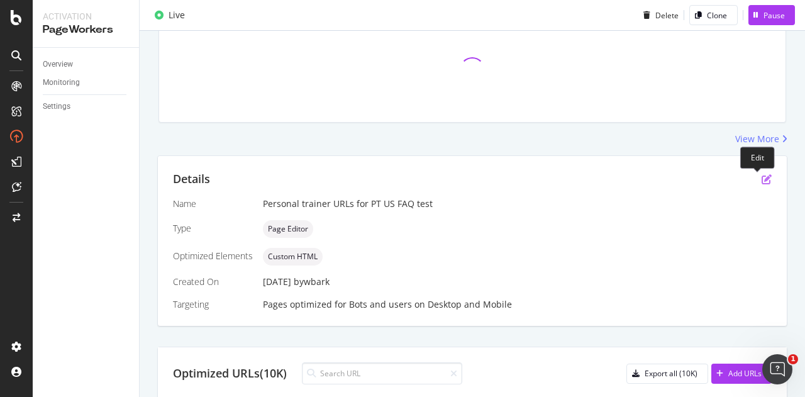
click at [761, 180] on icon "pen-to-square" at bounding box center [766, 179] width 10 height 10
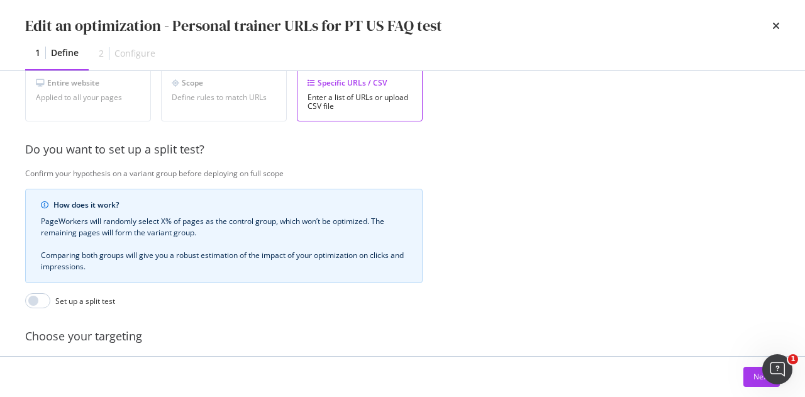
scroll to position [367, 0]
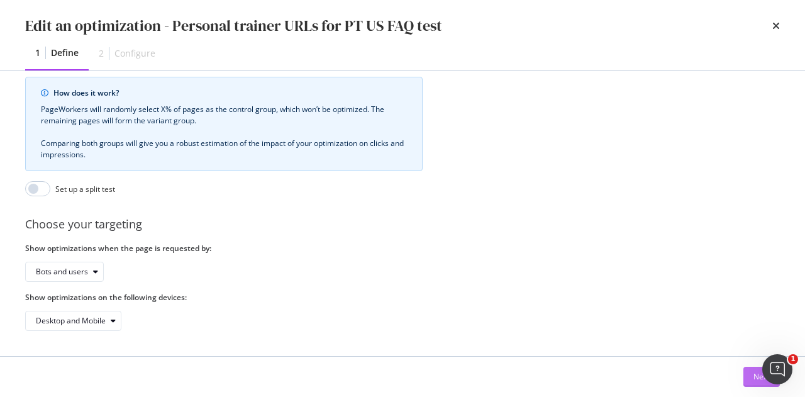
click at [754, 379] on div "Next" at bounding box center [761, 376] width 16 height 11
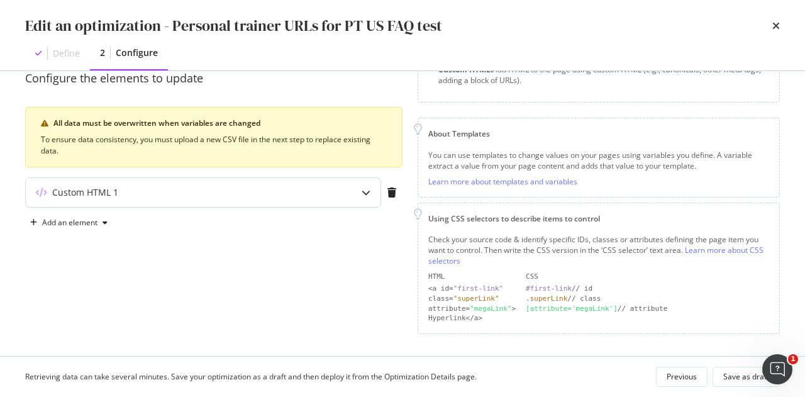
click at [186, 191] on div "Custom HTML 1" at bounding box center [178, 192] width 305 height 13
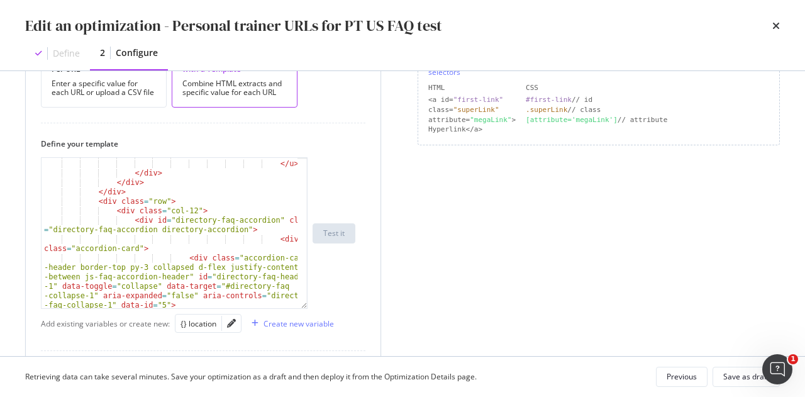
scroll to position [226, 0]
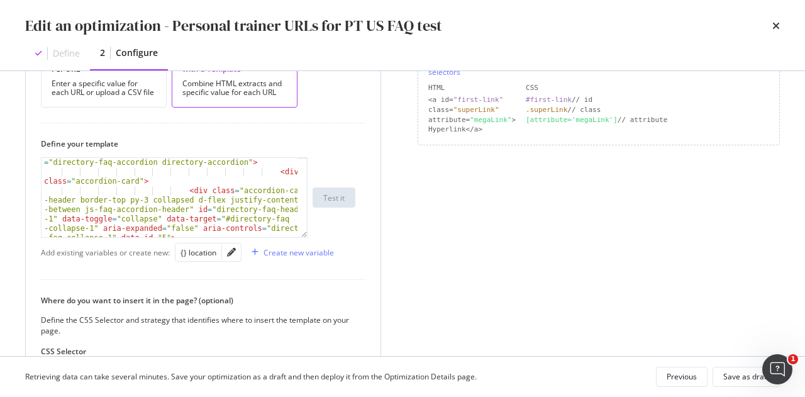
drag, startPoint x: 307, startPoint y: 232, endPoint x: 284, endPoint y: 199, distance: 39.8
click at [284, 199] on div "< div id = "directory-faq-accordion" class = "directory-faq-accordion directory…" at bounding box center [174, 197] width 267 height 80
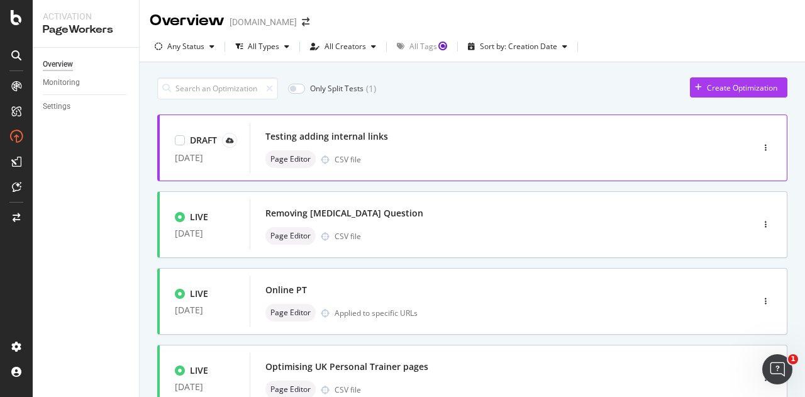
click at [456, 143] on div "Testing adding internal links" at bounding box center [482, 137] width 434 height 18
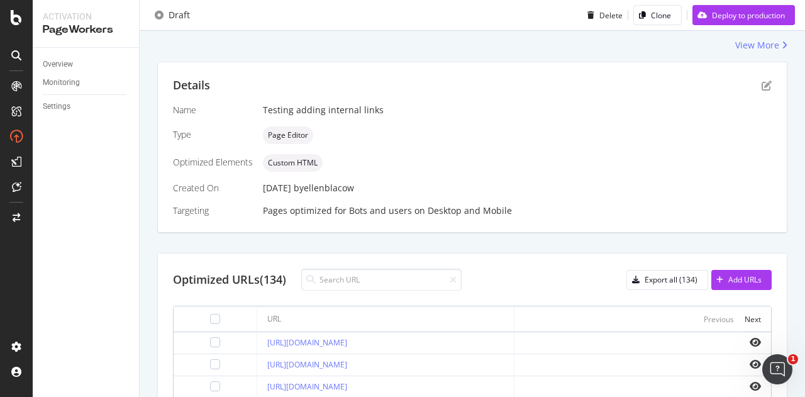
scroll to position [111, 0]
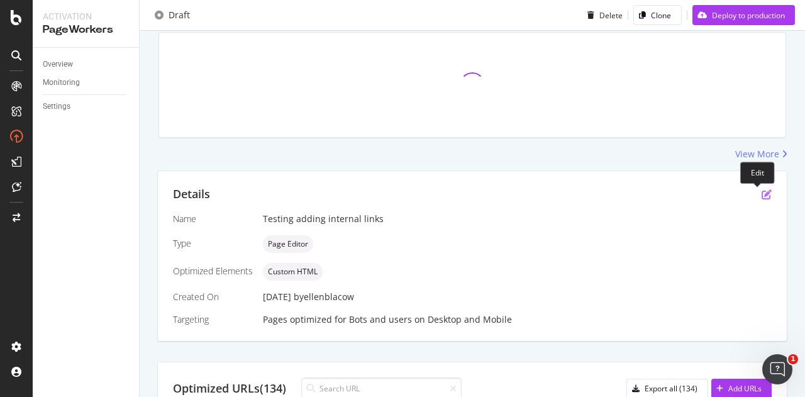
click at [761, 194] on icon "pen-to-square" at bounding box center [766, 194] width 10 height 10
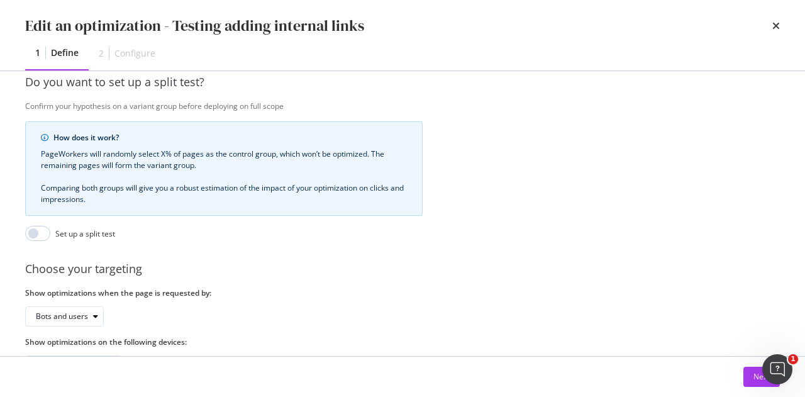
scroll to position [367, 0]
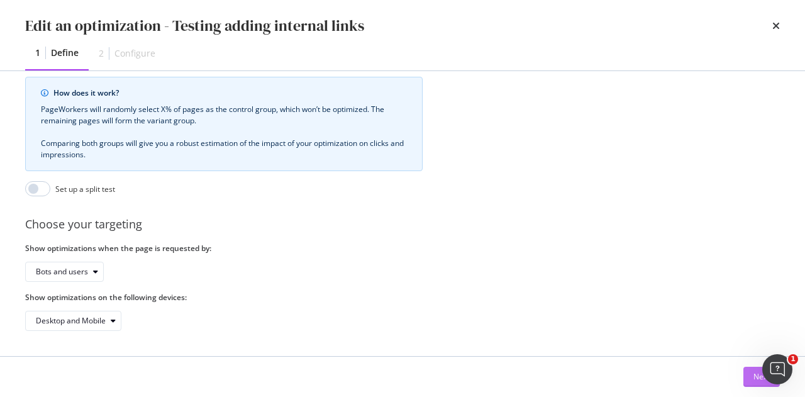
click at [752, 377] on button "Next" at bounding box center [761, 377] width 36 height 20
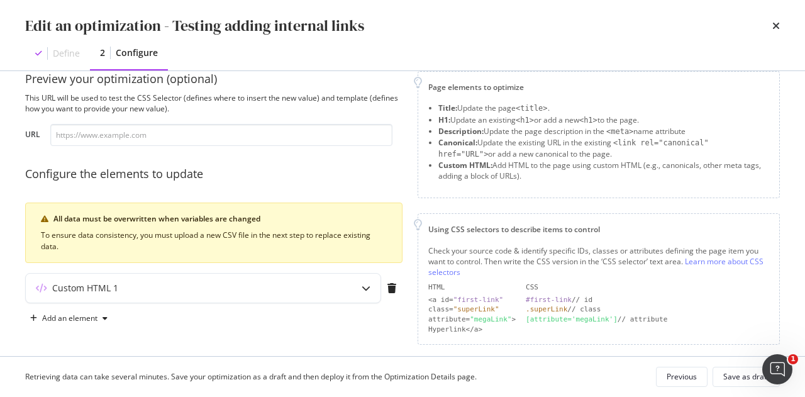
scroll to position [36, 0]
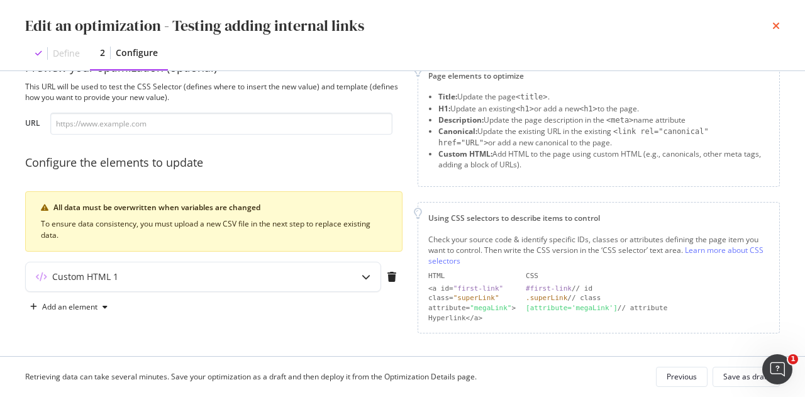
click at [775, 21] on icon "times" at bounding box center [776, 26] width 8 height 10
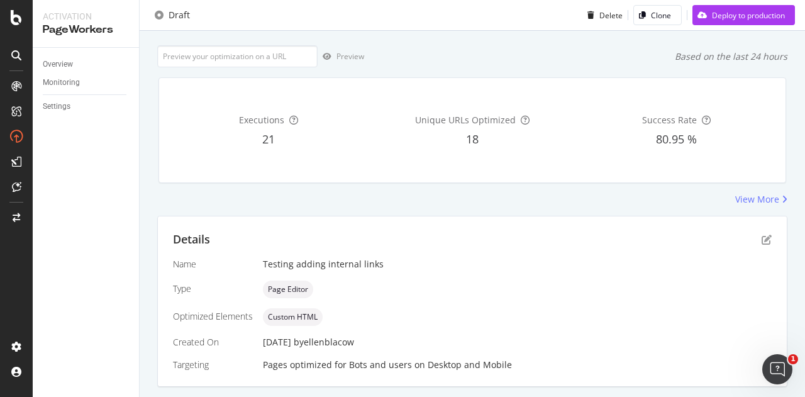
scroll to position [0, 0]
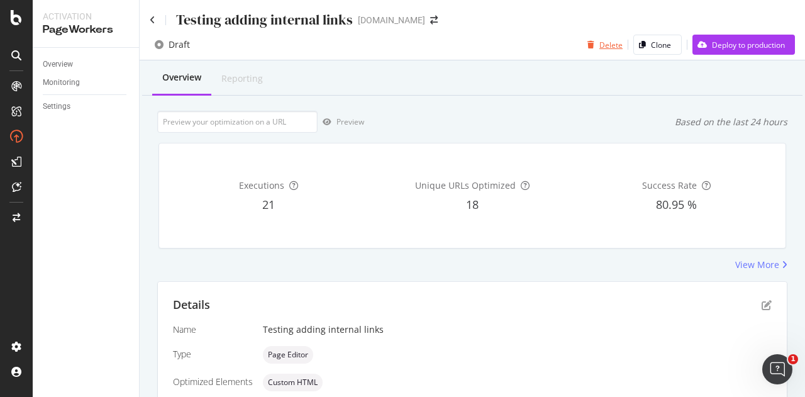
click at [599, 46] on div "Delete" at bounding box center [610, 45] width 23 height 11
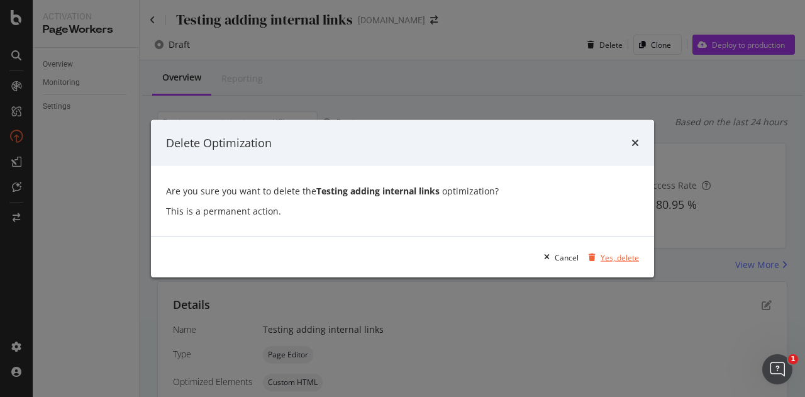
click at [618, 253] on div "Yes, delete" at bounding box center [619, 256] width 38 height 11
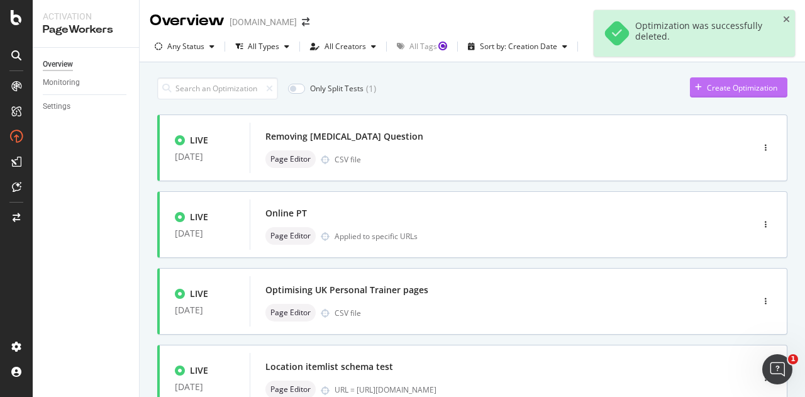
click at [716, 89] on div "Create Optimization" at bounding box center [742, 87] width 70 height 11
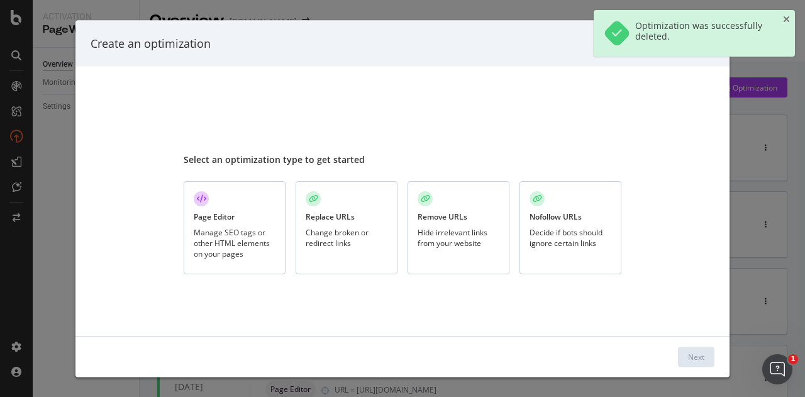
click at [231, 224] on div "Page Editor Manage SEO tags or other HTML elements on your pages" at bounding box center [235, 227] width 102 height 94
click at [705, 356] on button "Next" at bounding box center [696, 356] width 36 height 20
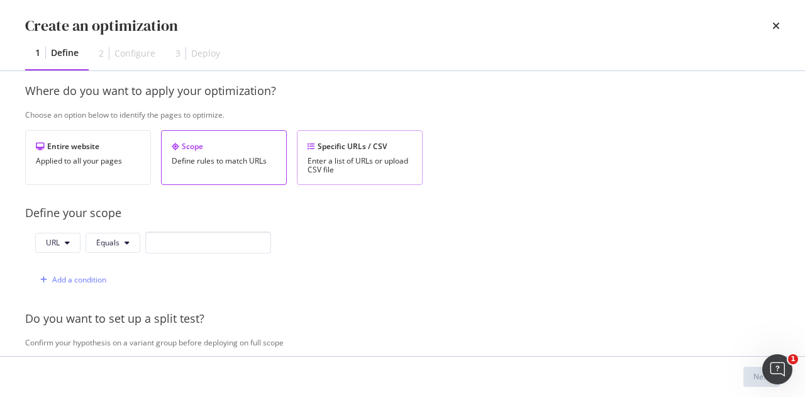
scroll to position [251, 0]
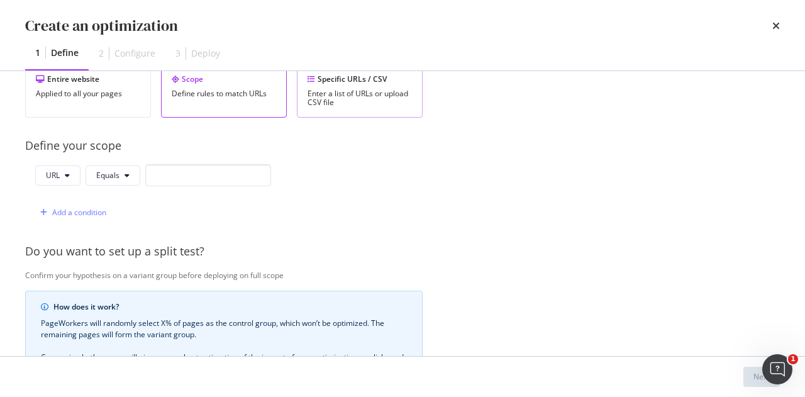
type input "Testing adding internal links"
click at [359, 111] on div "Specific URLs / CSV Enter a list of URLs or upload CSV file" at bounding box center [360, 90] width 126 height 55
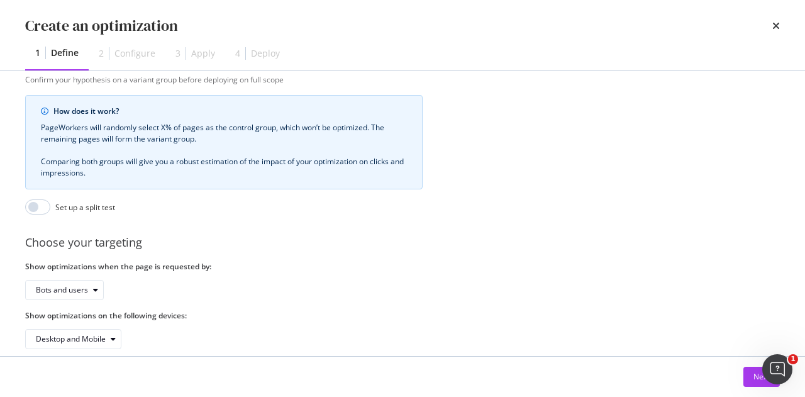
scroll to position [367, 0]
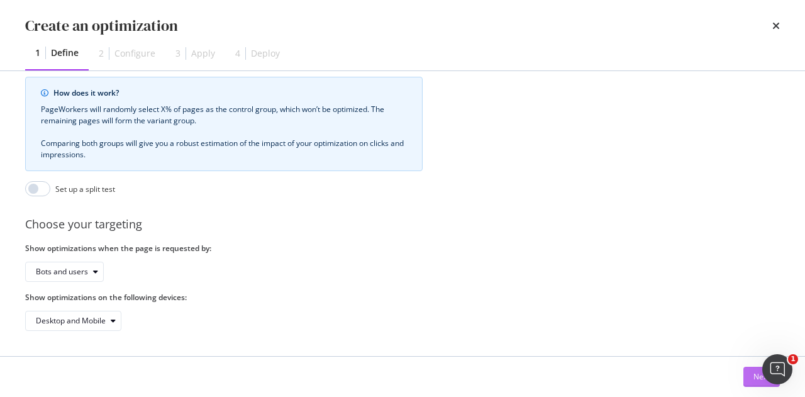
click at [748, 374] on button "Next" at bounding box center [761, 377] width 36 height 20
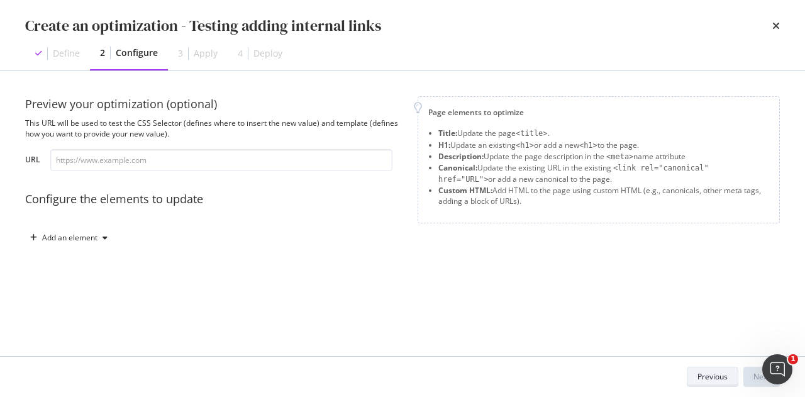
scroll to position [0, 0]
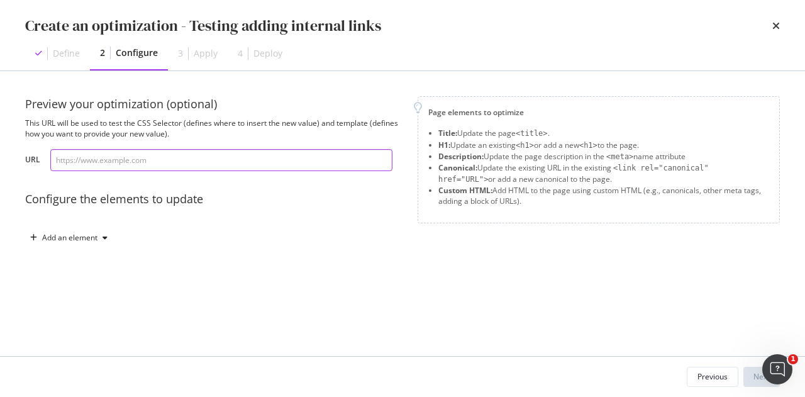
click at [207, 158] on input "modal" at bounding box center [221, 160] width 342 height 22
paste input "[URL][DOMAIN_NAME]"
drag, startPoint x: 238, startPoint y: 152, endPoint x: -47, endPoint y: 153, distance: 284.2
click at [0, 153] on html "Activation PageWorkers Overview Monitoring Settings Overview [DOMAIN_NAME] Any …" at bounding box center [402, 198] width 805 height 397
paste input "personal-trainer/tyne-and-wear/[GEOGRAPHIC_DATA]"
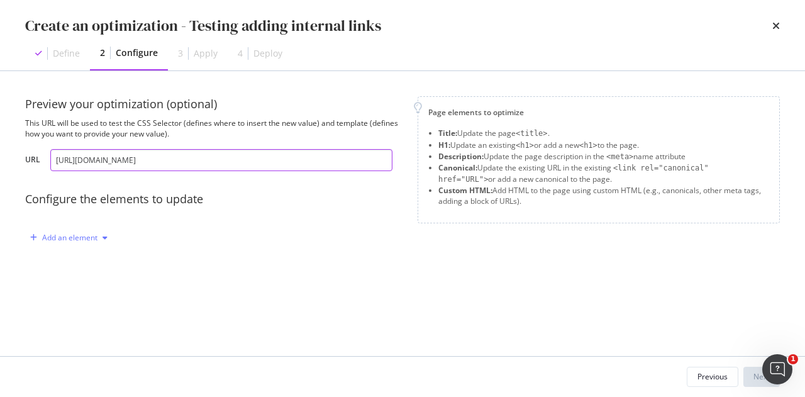
type input "[URL][DOMAIN_NAME]"
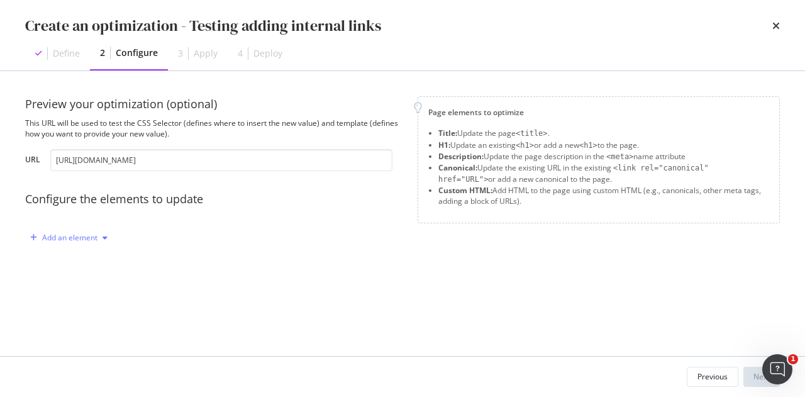
click at [63, 231] on div "Add an element" at bounding box center [68, 237] width 87 height 19
click at [66, 349] on div "Custom HTML" at bounding box center [83, 345] width 50 height 11
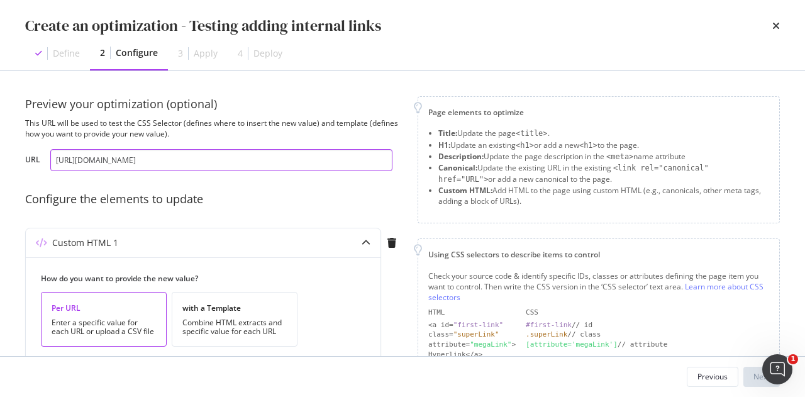
drag, startPoint x: 349, startPoint y: 165, endPoint x: 20, endPoint y: 170, distance: 328.9
click at [20, 170] on div "Preview your optimization (optional) This URL will be used to test the CSS Sele…" at bounding box center [402, 213] width 805 height 285
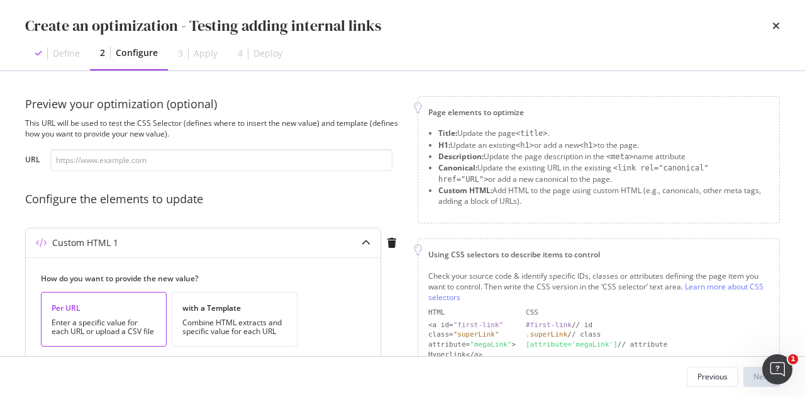
scroll to position [251, 0]
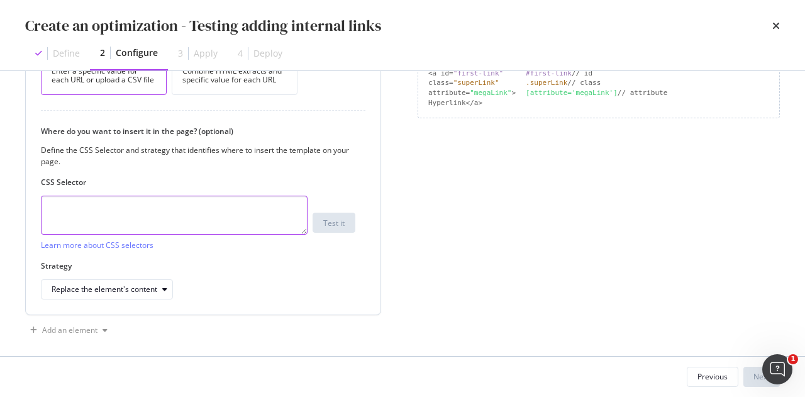
click at [180, 211] on textarea "modal" at bounding box center [174, 215] width 267 height 39
paste textarea "body > div.directory-page > div > section:nth-child(9) > div"
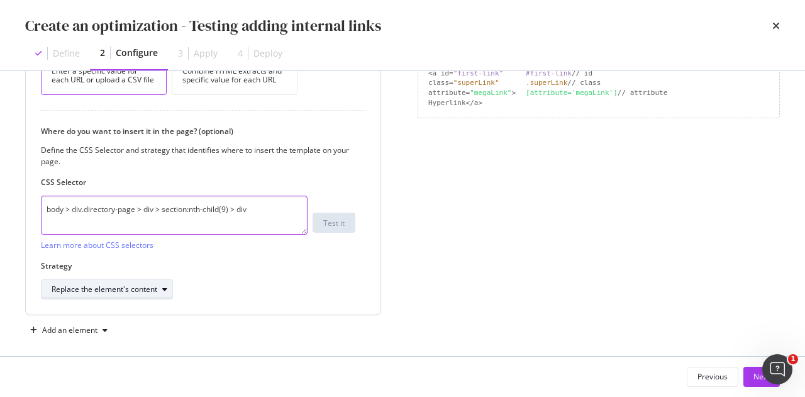
type textarea "body > div.directory-page > div > section:nth-child(9) > div"
click at [141, 289] on div "Replace the element's content" at bounding box center [105, 289] width 106 height 8
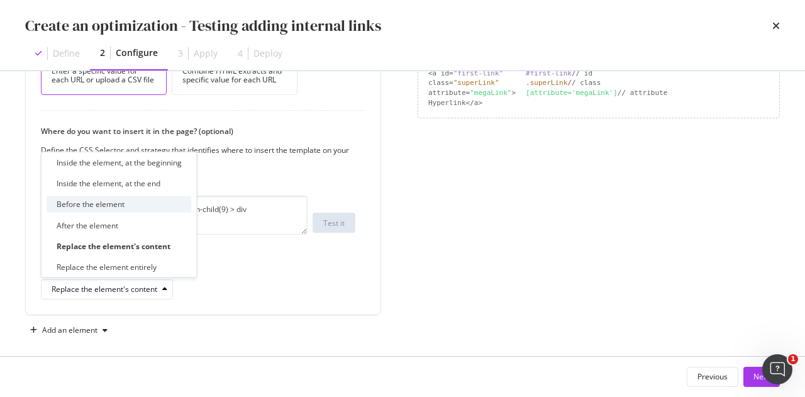
click at [143, 209] on div "Before the element" at bounding box center [119, 204] width 145 height 16
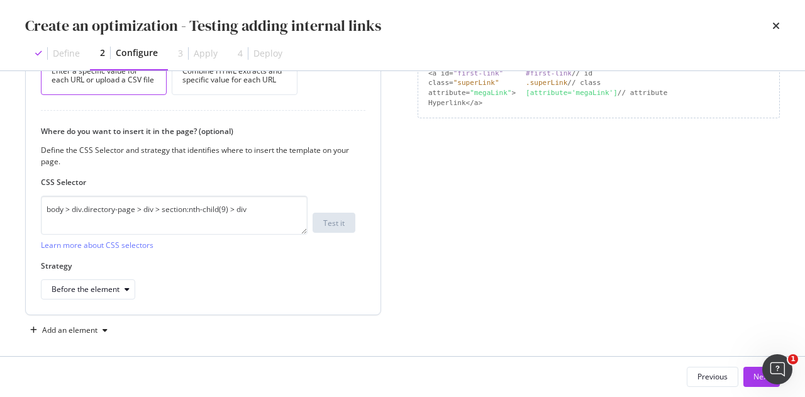
click at [338, 266] on label "Strategy" at bounding box center [198, 265] width 314 height 11
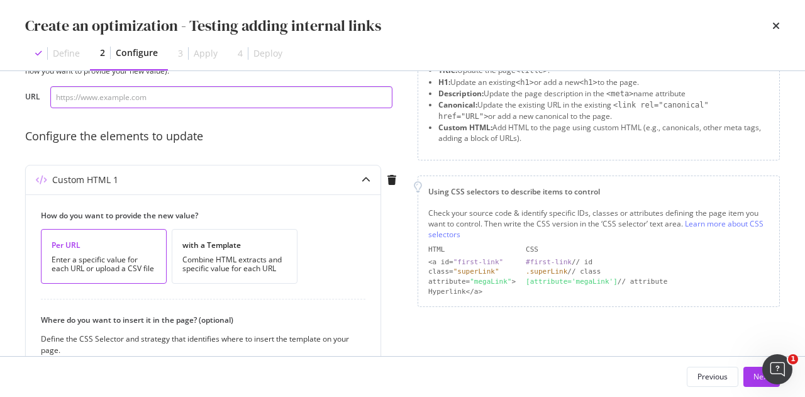
click at [282, 99] on input "modal" at bounding box center [221, 97] width 342 height 22
paste input "[URL][DOMAIN_NAME]"
type input "[URL][DOMAIN_NAME]"
click at [294, 133] on div "Configure the elements to update" at bounding box center [213, 136] width 377 height 16
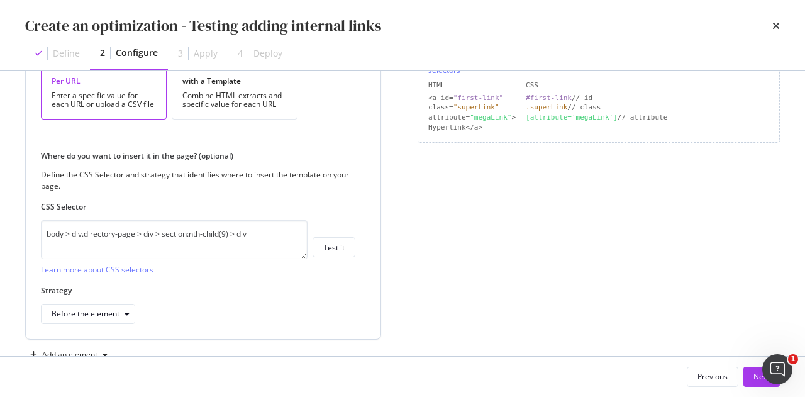
scroll to position [259, 0]
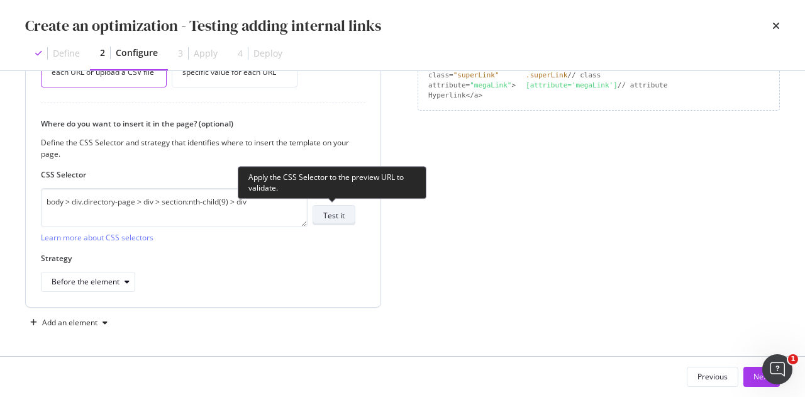
click at [331, 208] on div "Test it" at bounding box center [333, 215] width 21 height 18
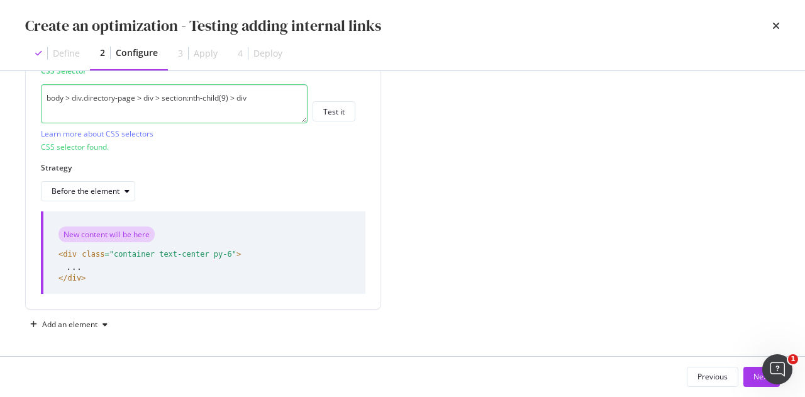
scroll to position [364, 0]
click at [761, 374] on div "Next" at bounding box center [761, 376] width 16 height 11
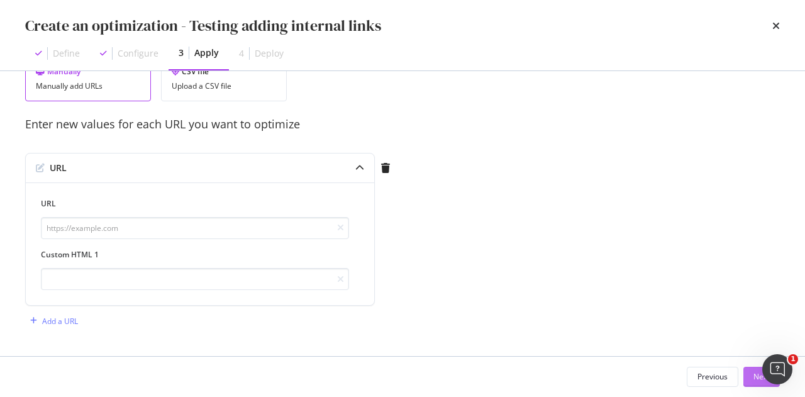
scroll to position [65, 0]
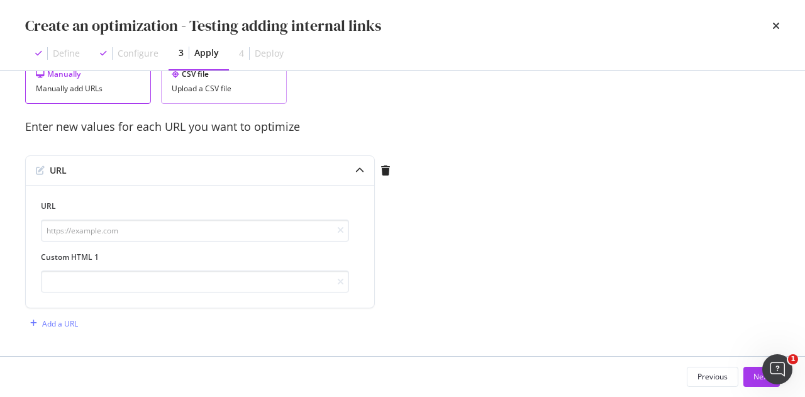
click at [190, 86] on div "Upload a CSV file" at bounding box center [224, 88] width 104 height 9
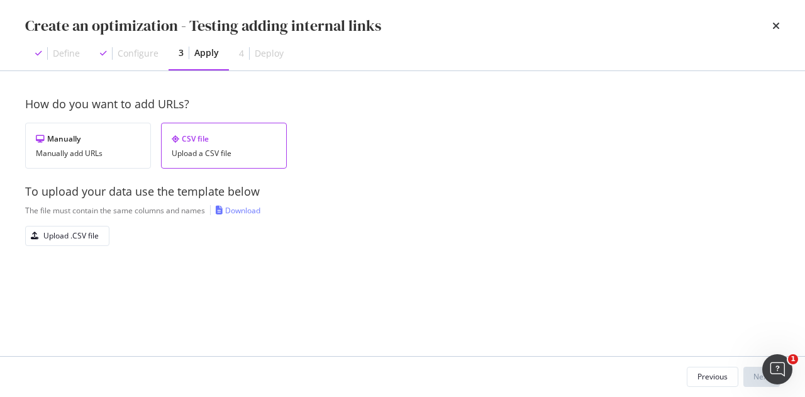
scroll to position [0, 0]
click at [72, 233] on div "Upload .CSV file" at bounding box center [70, 235] width 55 height 11
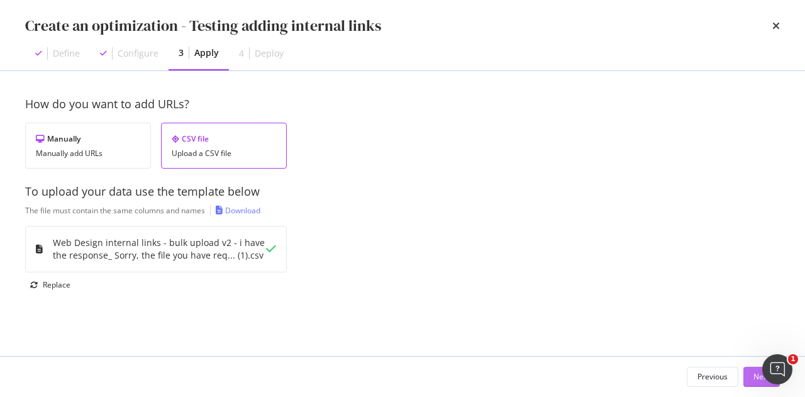
click at [750, 373] on button "Next" at bounding box center [761, 377] width 36 height 20
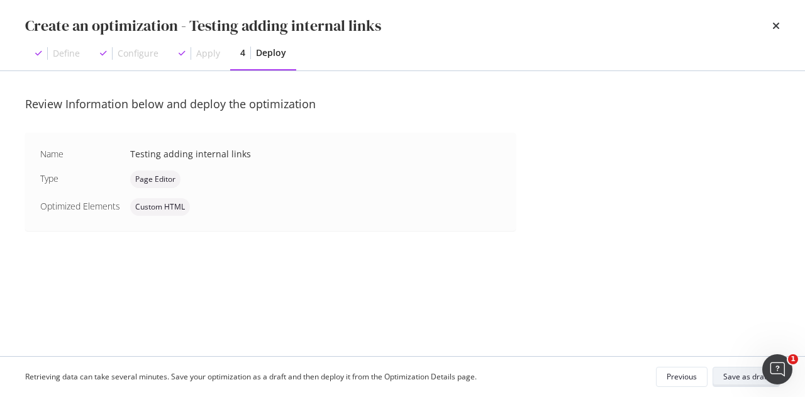
click at [749, 372] on div "Save as draft" at bounding box center [746, 376] width 46 height 11
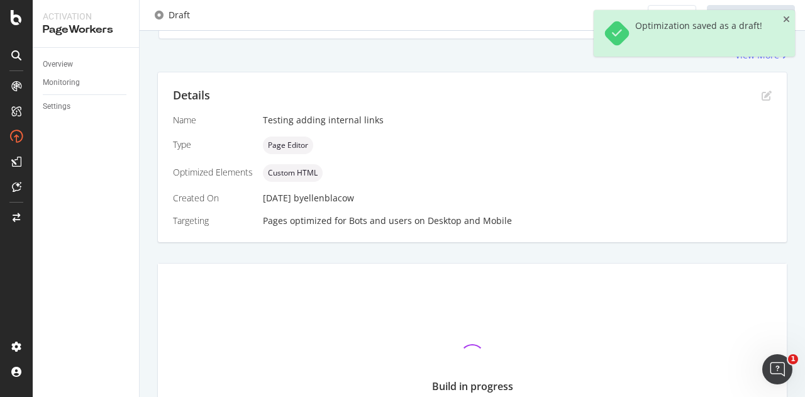
scroll to position [189, 0]
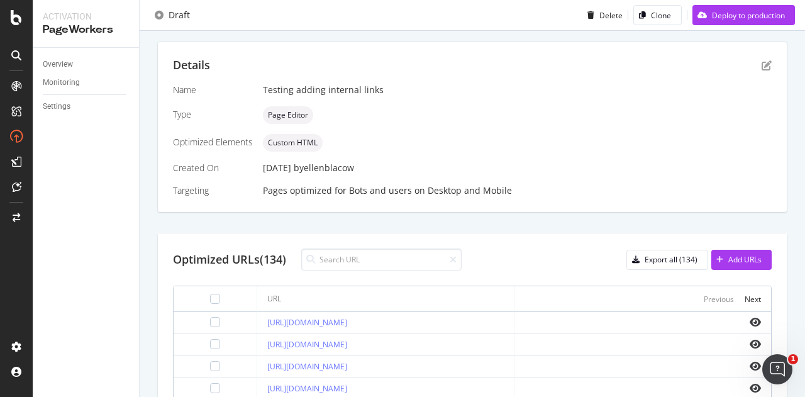
scroll to position [268, 0]
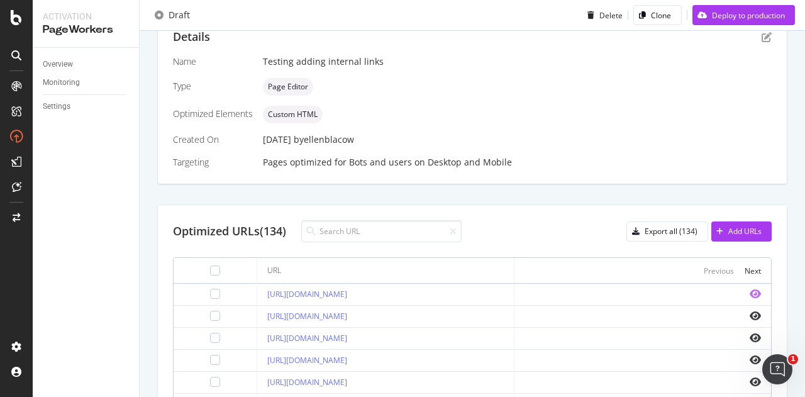
click at [749, 290] on icon "eye" at bounding box center [754, 294] width 11 height 10
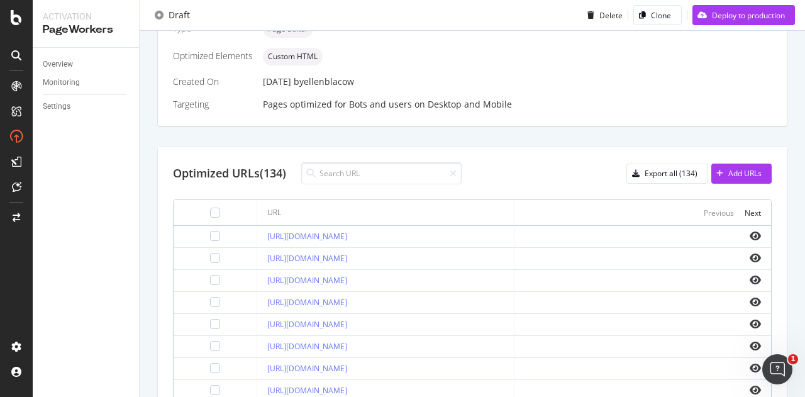
scroll to position [394, 0]
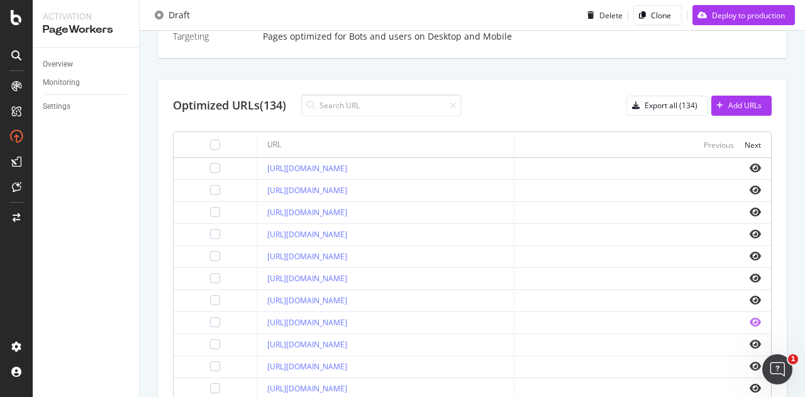
click at [749, 321] on icon "eye" at bounding box center [754, 322] width 11 height 10
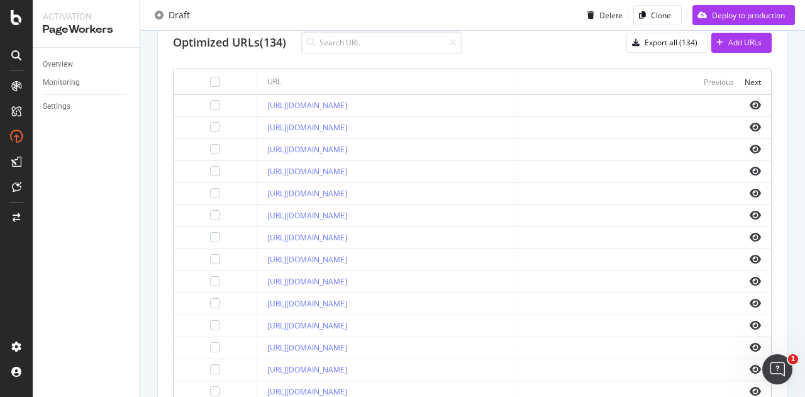
scroll to position [539, 0]
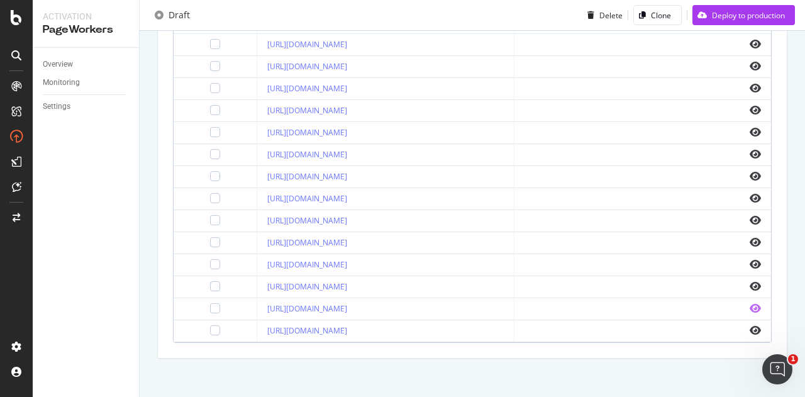
click at [749, 303] on icon "eye" at bounding box center [754, 308] width 11 height 10
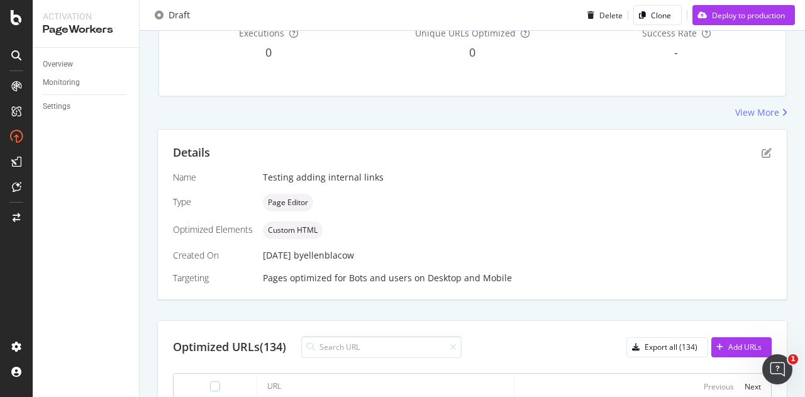
scroll to position [225, 0]
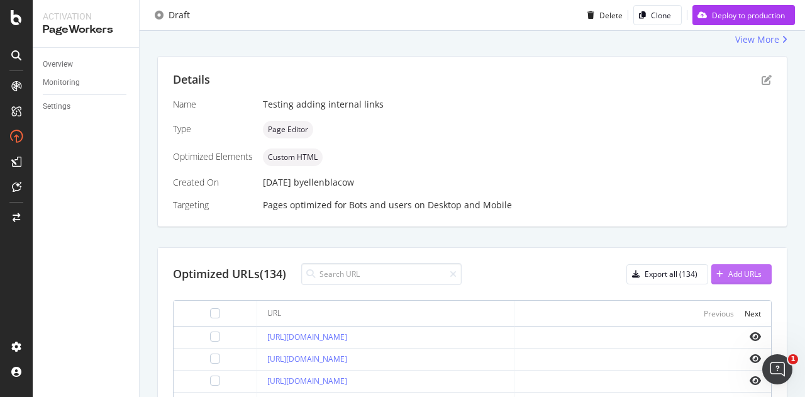
click at [737, 272] on div "Add URLs" at bounding box center [744, 273] width 33 height 11
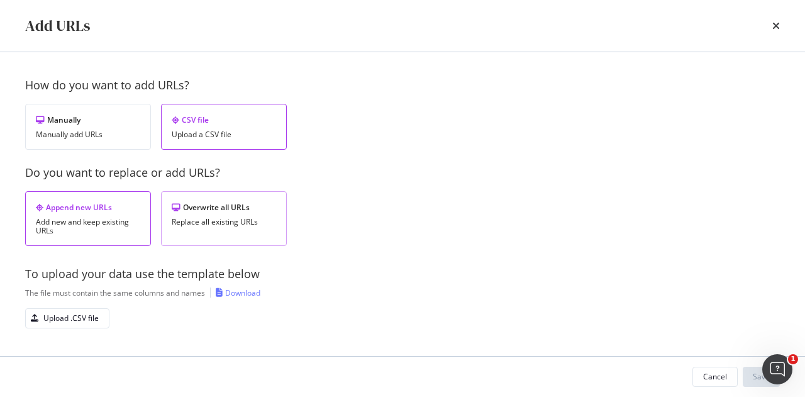
click at [235, 221] on div "Replace all existing URLs" at bounding box center [224, 222] width 104 height 9
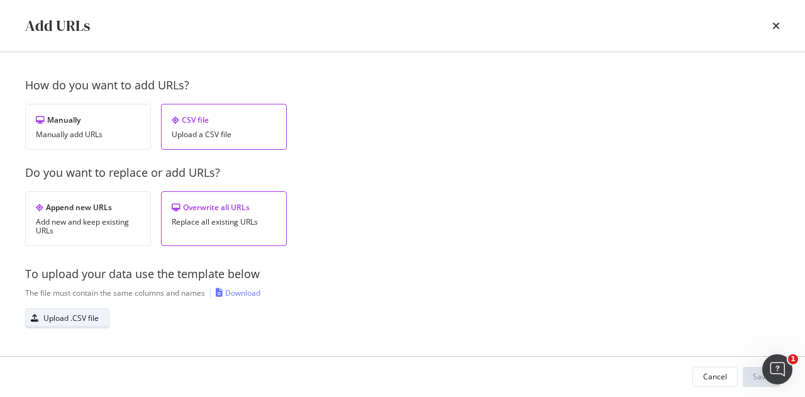
click at [64, 312] on div "Upload .CSV file" at bounding box center [70, 317] width 55 height 11
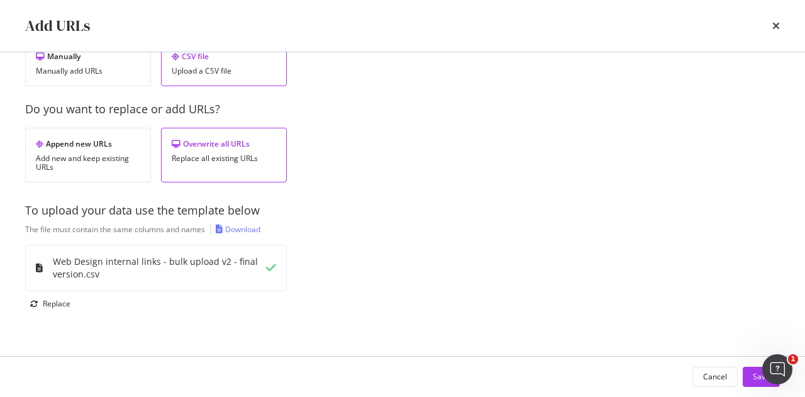
scroll to position [65, 0]
click at [754, 373] on div "Save" at bounding box center [761, 376] width 17 height 11
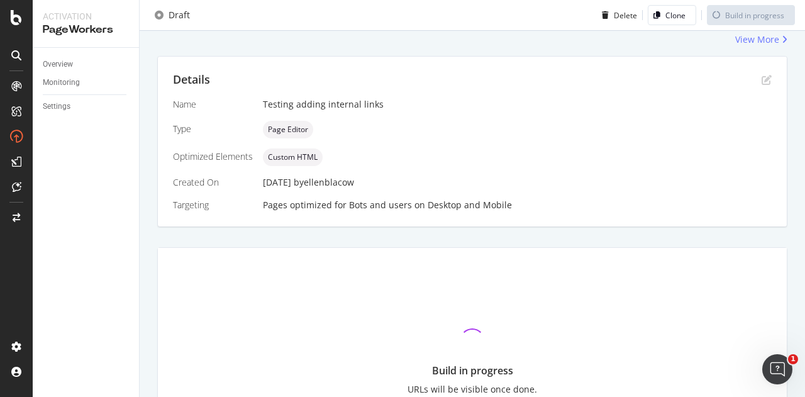
scroll to position [225, 0]
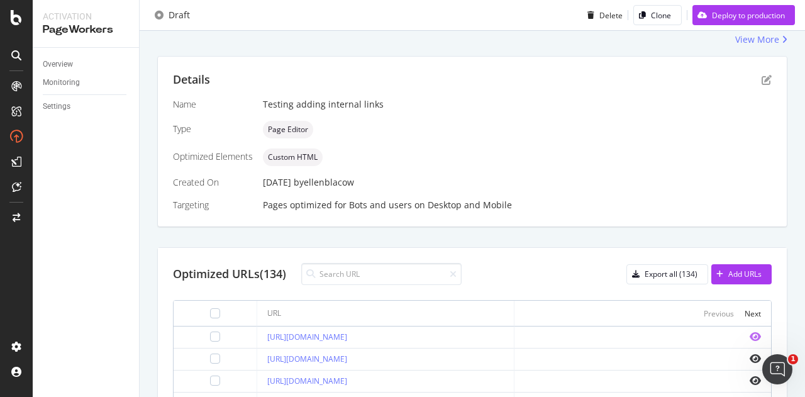
click at [749, 338] on icon "eye" at bounding box center [754, 336] width 11 height 10
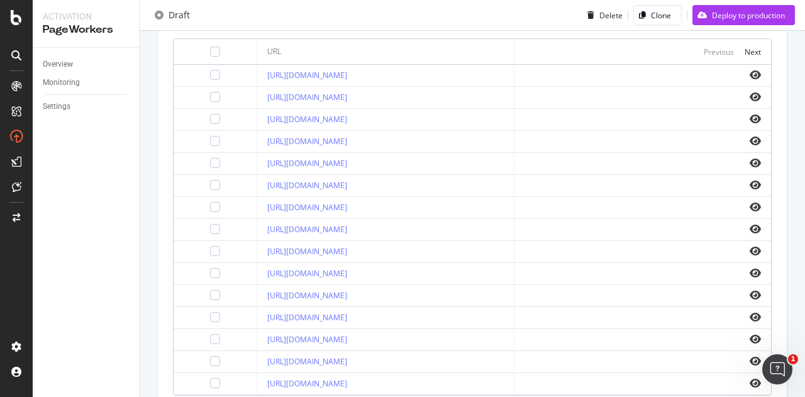
scroll to position [539, 0]
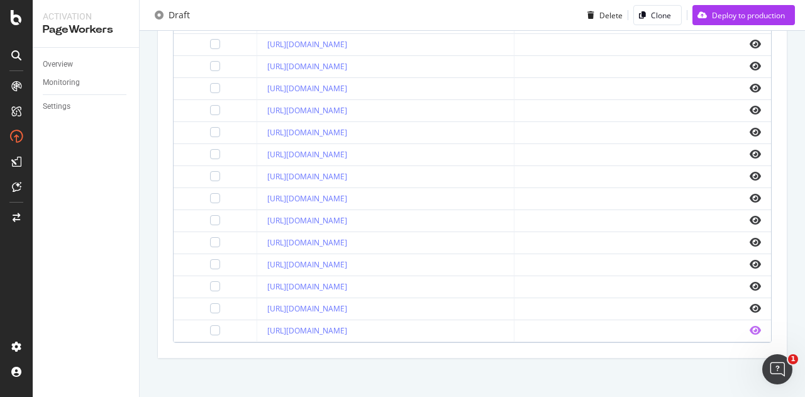
click at [749, 325] on icon "eye" at bounding box center [754, 330] width 11 height 10
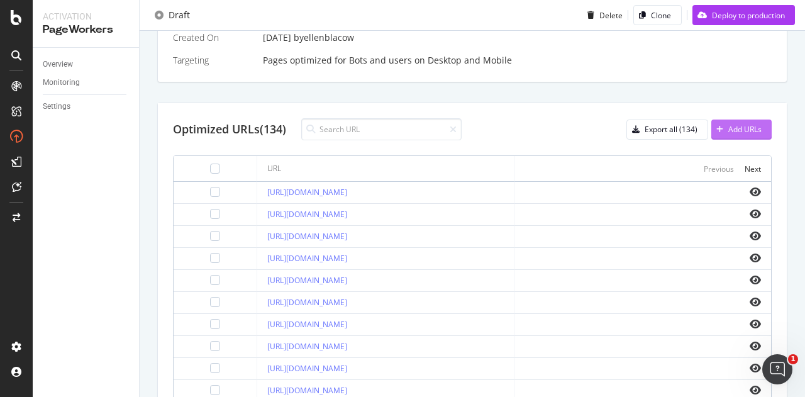
scroll to position [351, 0]
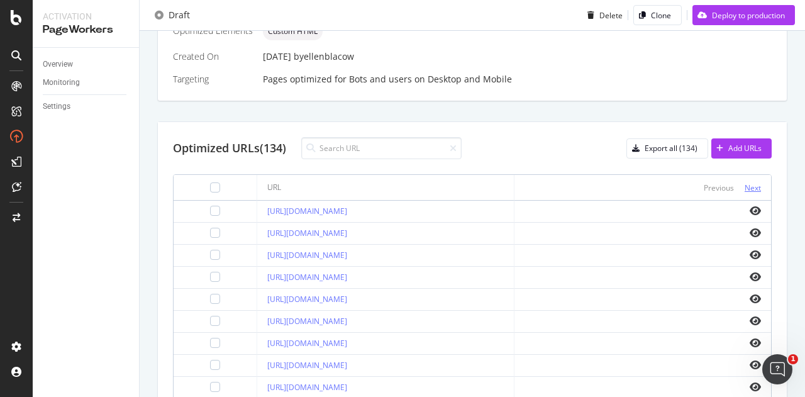
click at [744, 185] on div "Next" at bounding box center [752, 187] width 16 height 11
click at [749, 274] on icon "eye" at bounding box center [754, 277] width 11 height 10
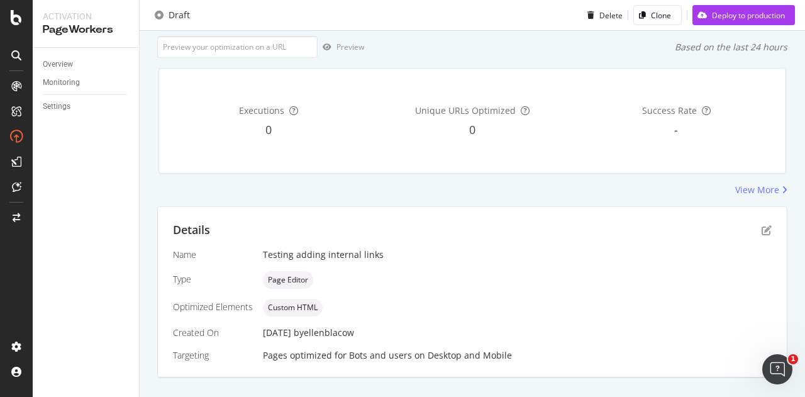
scroll to position [0, 0]
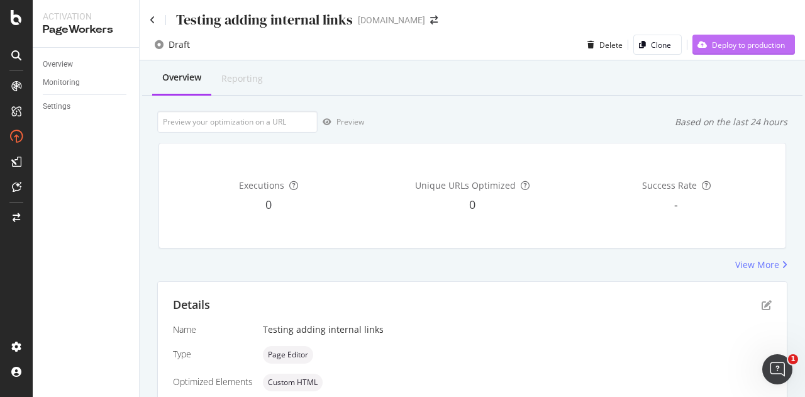
click at [738, 45] on div "Deploy to production" at bounding box center [748, 45] width 73 height 11
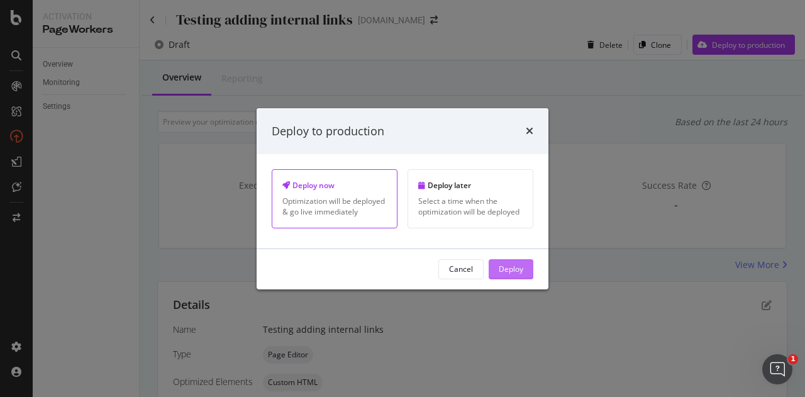
click at [526, 270] on button "Deploy" at bounding box center [511, 269] width 45 height 20
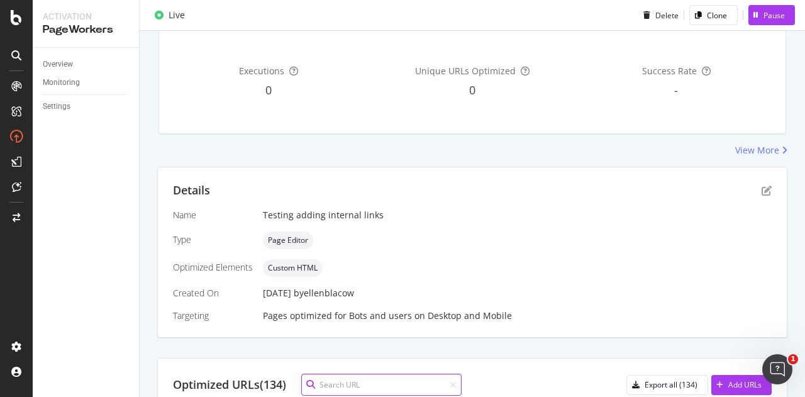
scroll to position [251, 0]
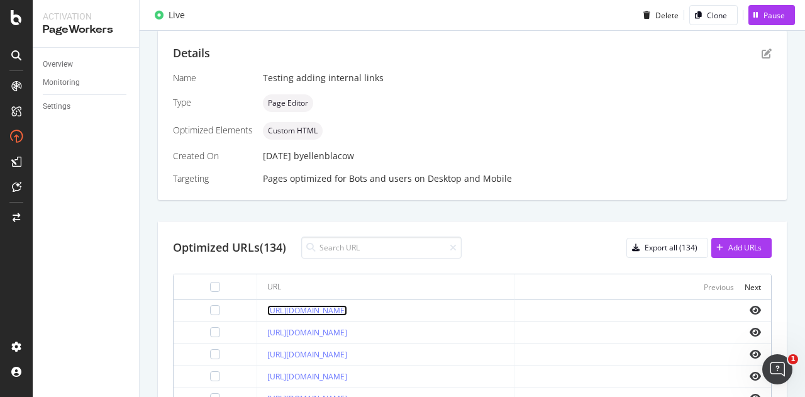
click at [347, 309] on link "[URL][DOMAIN_NAME]" at bounding box center [307, 310] width 80 height 11
